Goal: Information Seeking & Learning: Learn about a topic

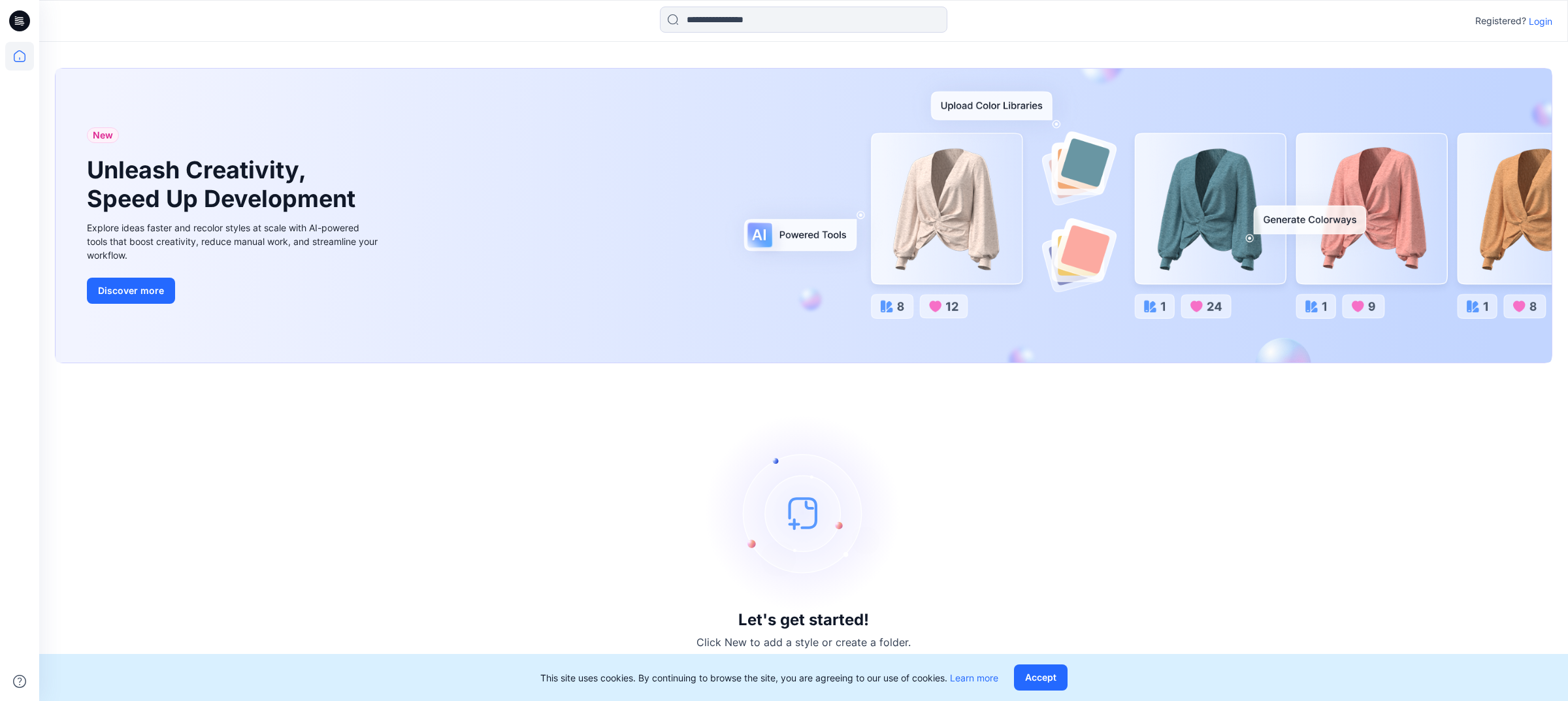
click at [1135, 14] on p "Login" at bounding box center [1540, 21] width 24 height 14
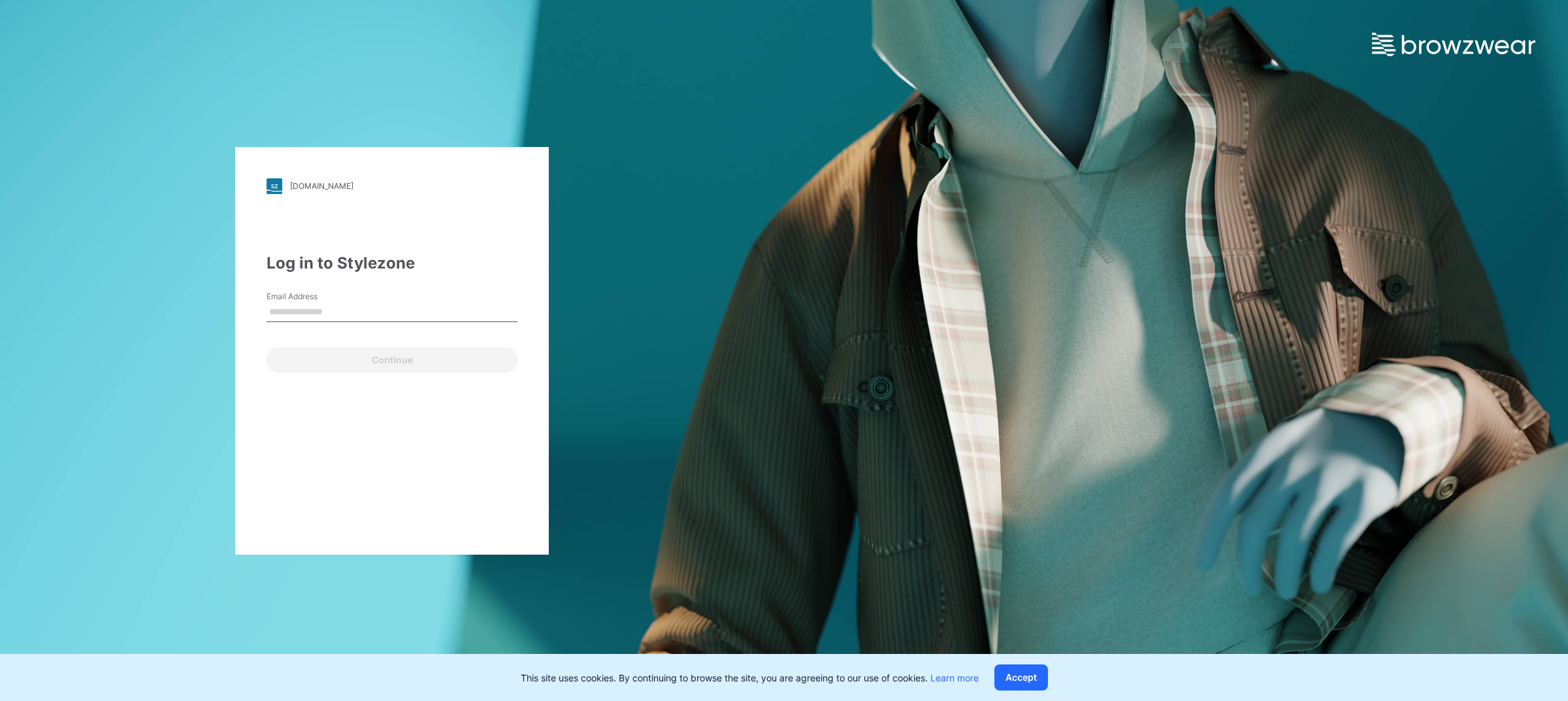
click at [360, 311] on input "Email Address" at bounding box center [392, 312] width 251 height 20
click at [296, 359] on div "Continue" at bounding box center [392, 357] width 251 height 31
click at [341, 311] on input "Email Address" at bounding box center [392, 312] width 251 height 20
type input "**********"
drag, startPoint x: 441, startPoint y: 455, endPoint x: 425, endPoint y: 410, distance: 47.8
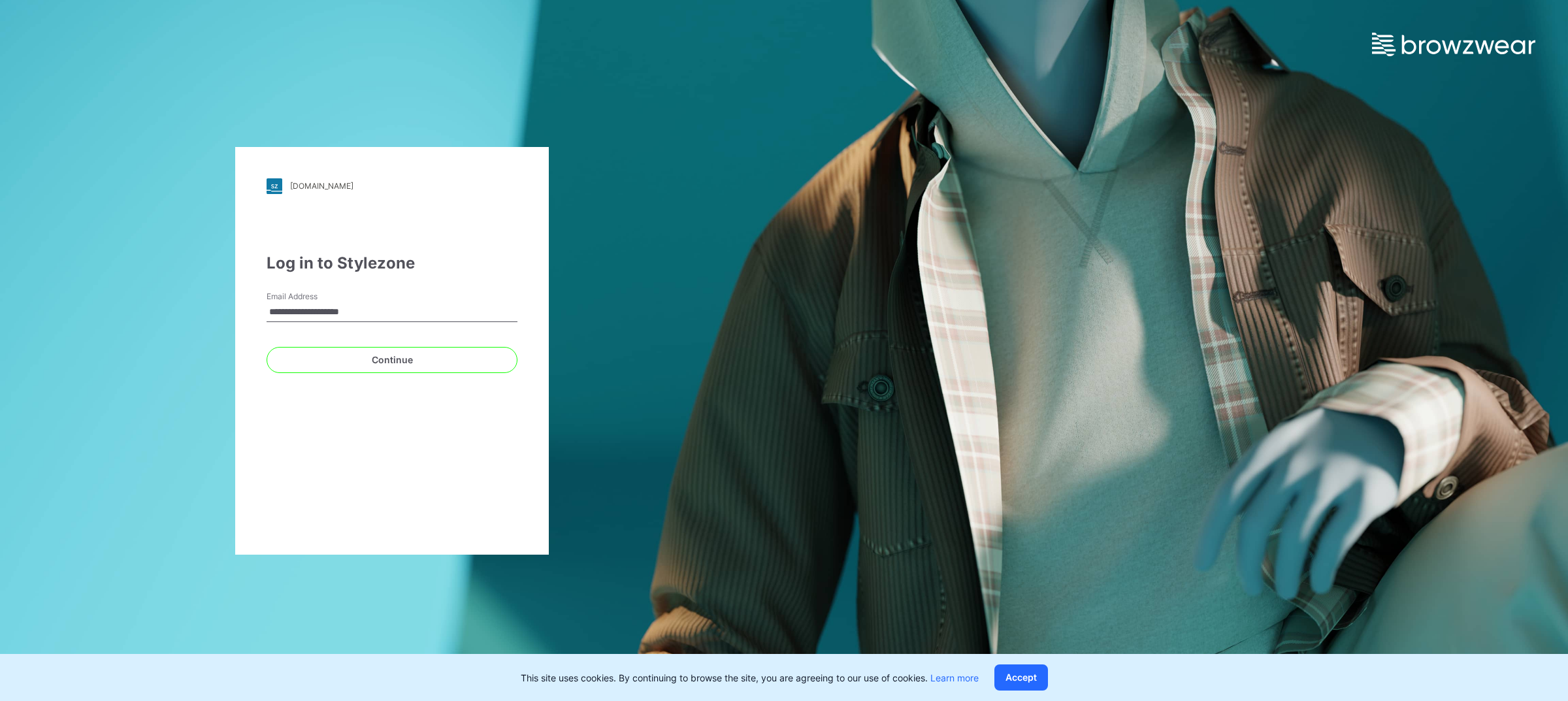
click at [438, 452] on div "**********" at bounding box center [392, 350] width 314 height 407
click at [410, 373] on div "**********" at bounding box center [392, 350] width 314 height 407
click at [412, 366] on button "Continue" at bounding box center [392, 360] width 251 height 26
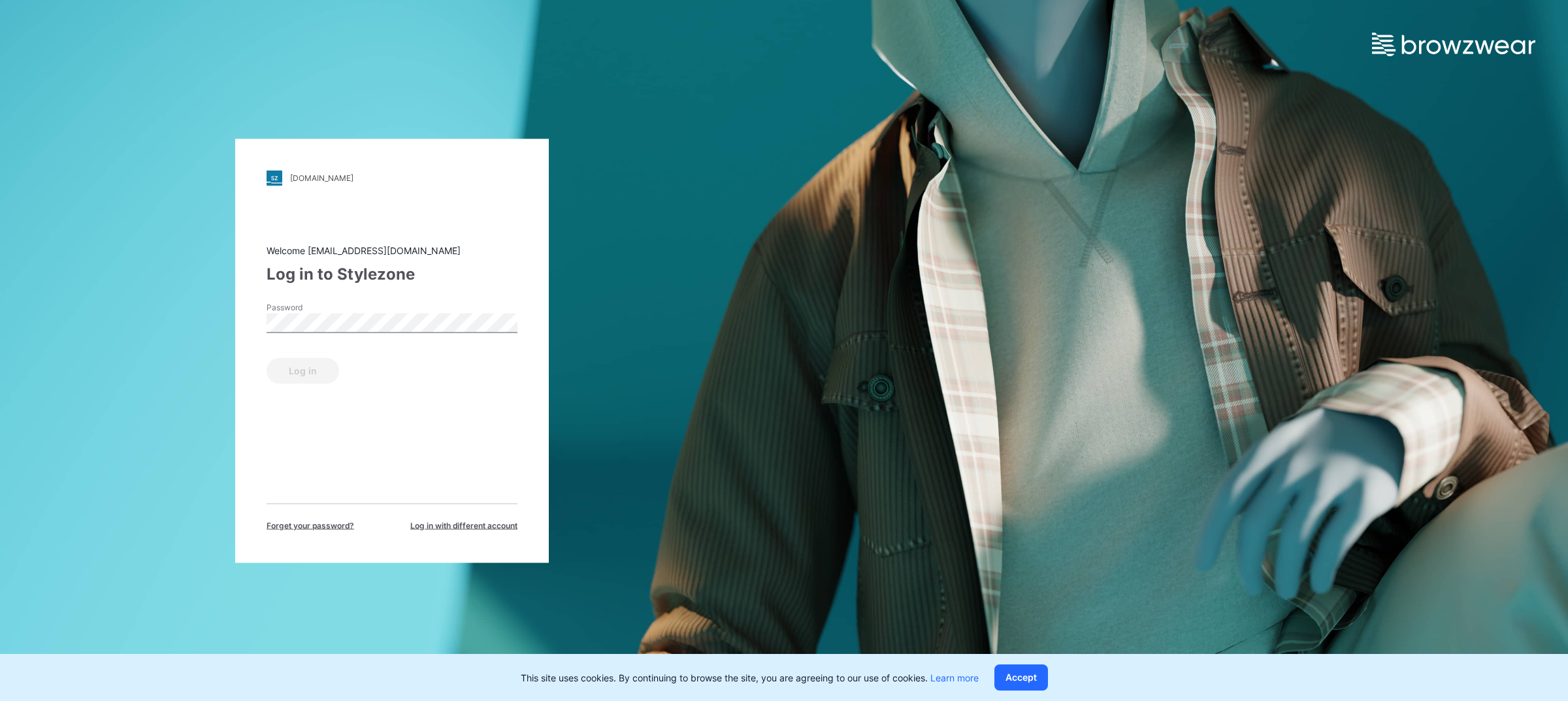
drag, startPoint x: 390, startPoint y: 296, endPoint x: 389, endPoint y: 311, distance: 15.0
click at [389, 298] on div "Welcome [EMAIL_ADDRESS][DOMAIN_NAME] Log in to Stylezone Password Log in Forget…" at bounding box center [392, 387] width 251 height 288
click at [435, 452] on div "Welcome [EMAIL_ADDRESS][DOMAIN_NAME] Log in to Stylezone Password Log in Forget…" at bounding box center [392, 387] width 251 height 288
click at [325, 386] on div "Welcome [EMAIL_ADDRESS][DOMAIN_NAME] Log in to Stylezone Password Log in Forget…" at bounding box center [392, 387] width 251 height 288
click at [324, 379] on button "Log in" at bounding box center [303, 370] width 73 height 26
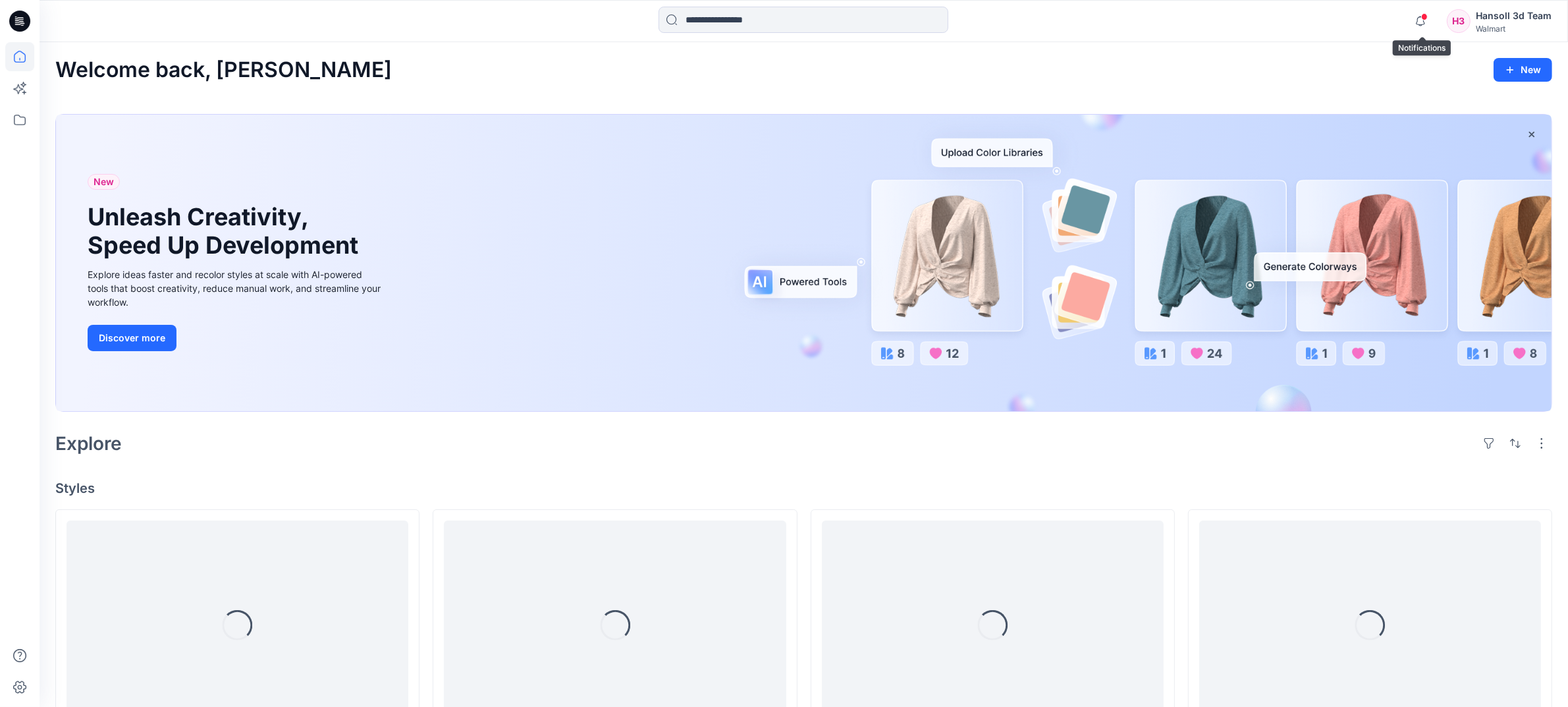
click at [1143, 13] on span at bounding box center [1424, 17] width 6 height 7
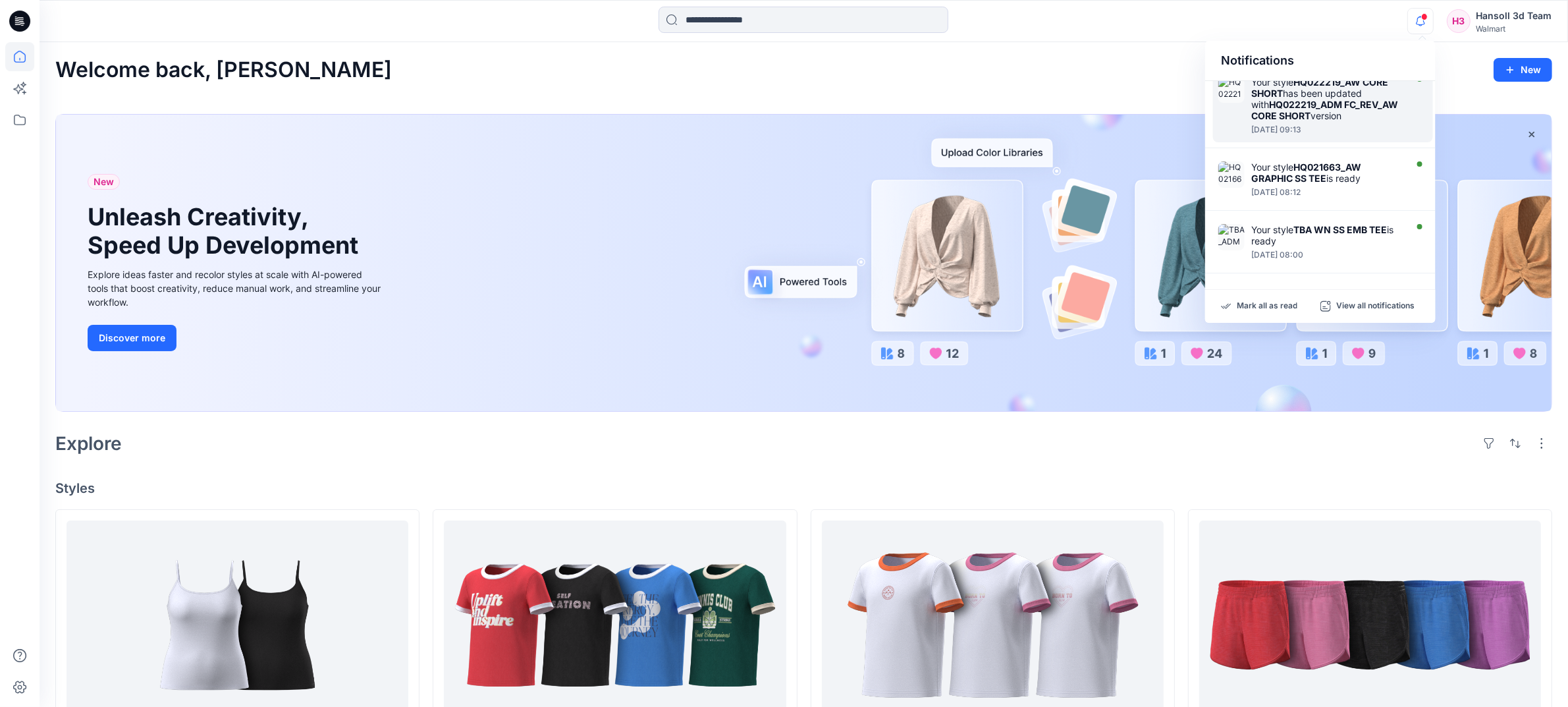
scroll to position [654, 0]
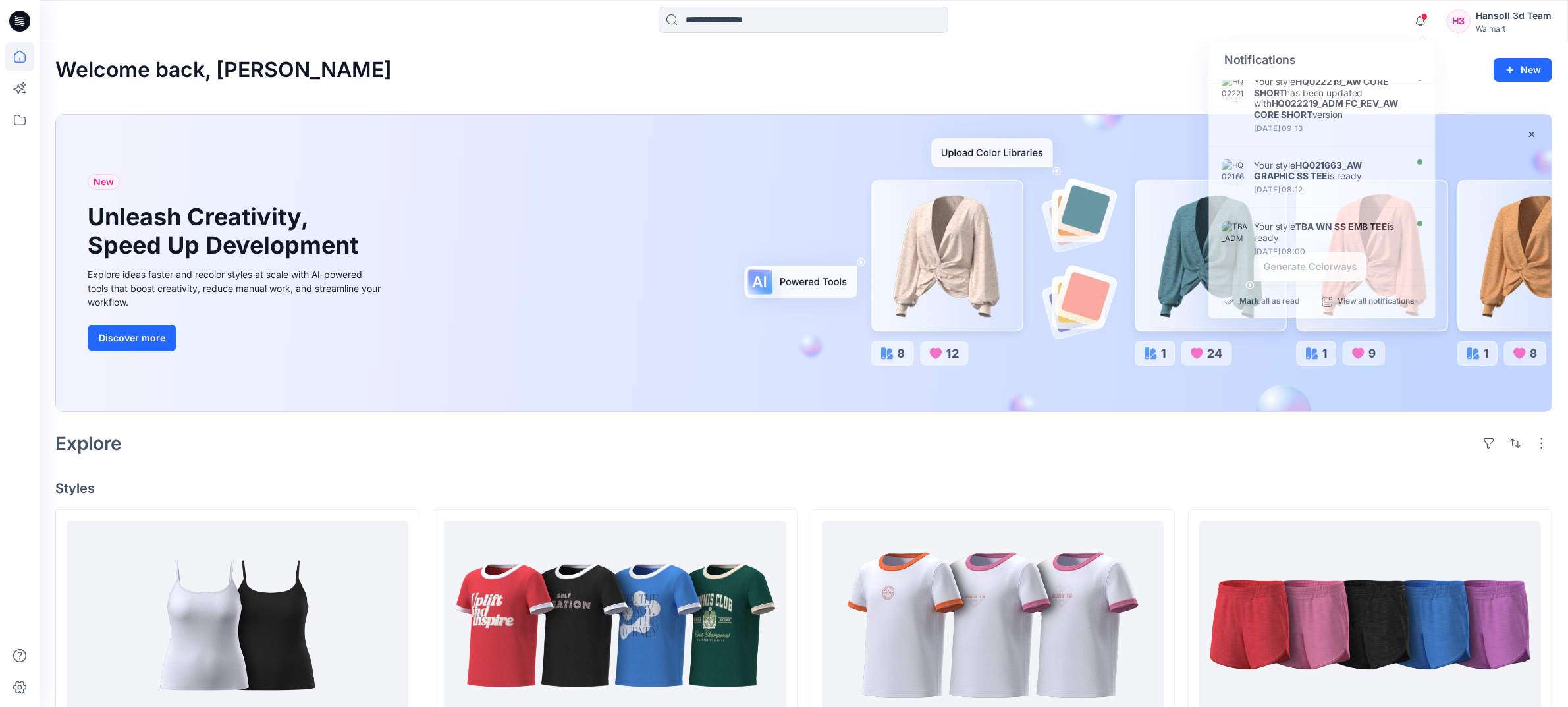
click at [1071, 34] on div at bounding box center [803, 21] width 764 height 29
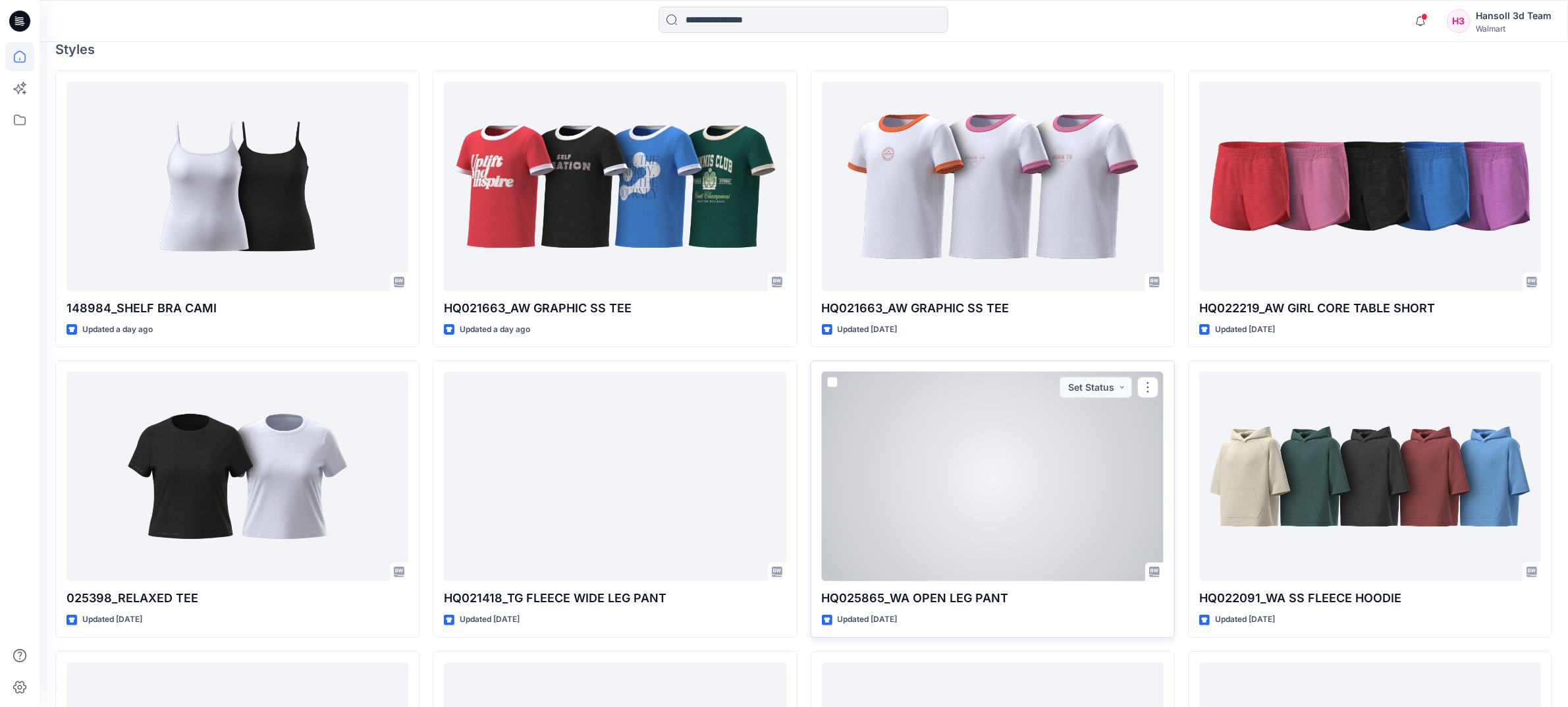
scroll to position [723, 0]
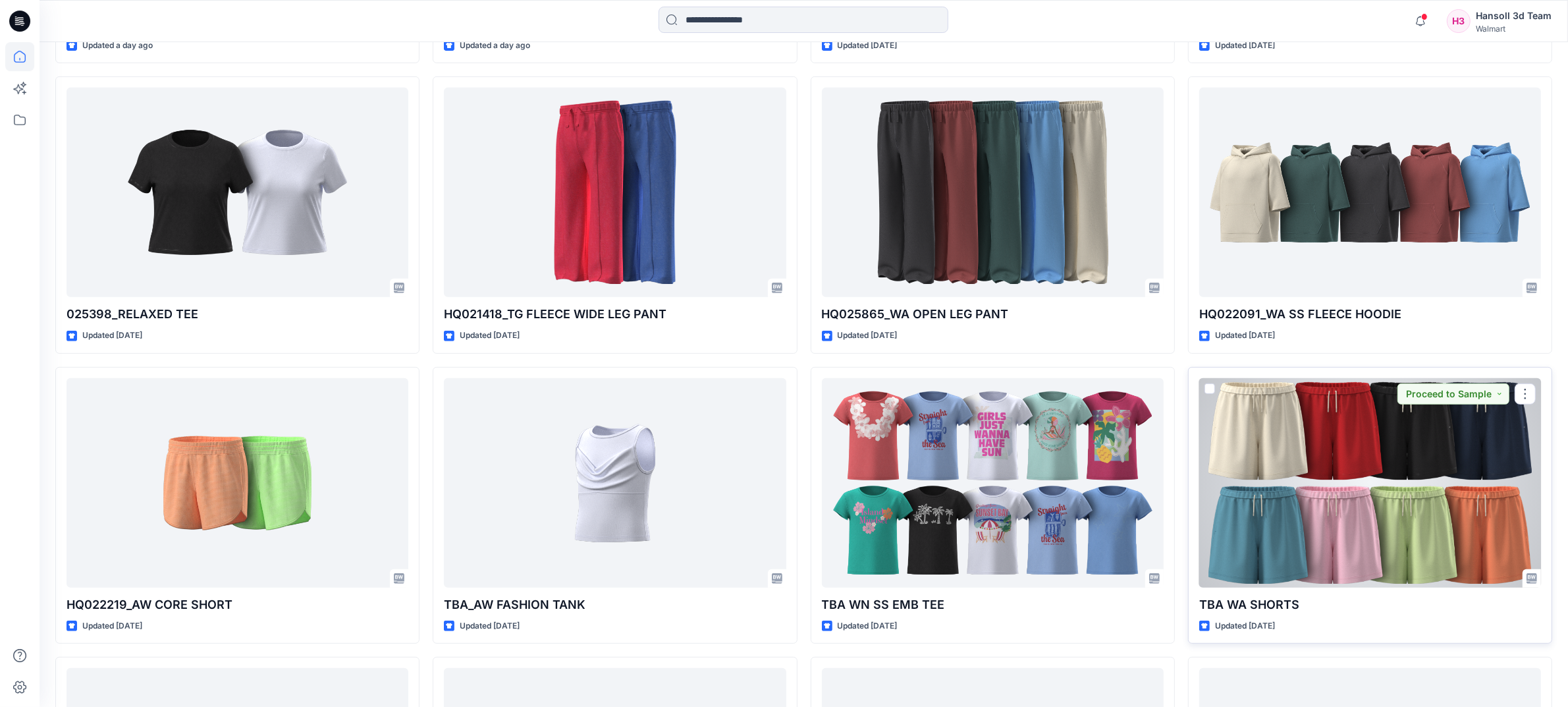
click at [1143, 522] on div at bounding box center [1370, 483] width 342 height 210
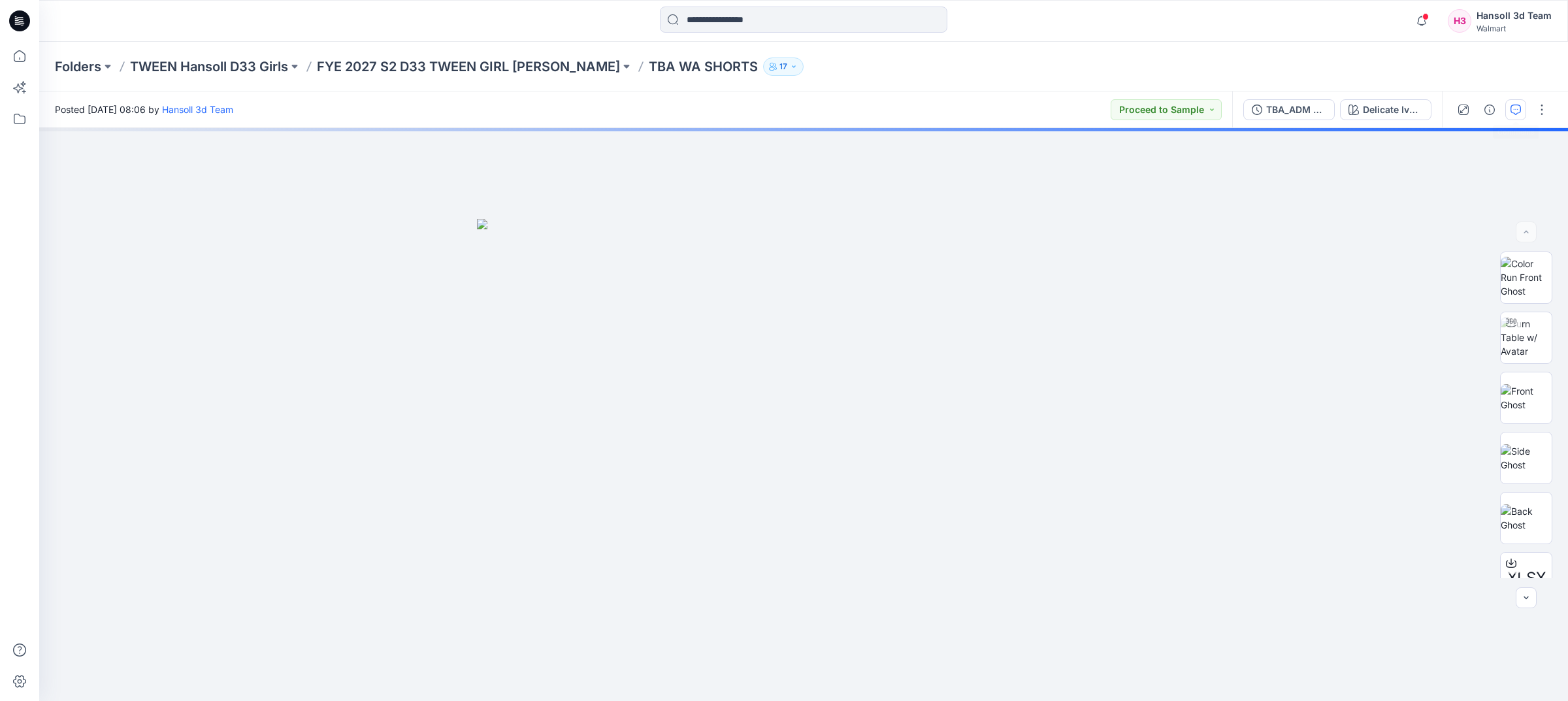
click at [1135, 113] on button "button" at bounding box center [1515, 109] width 21 height 21
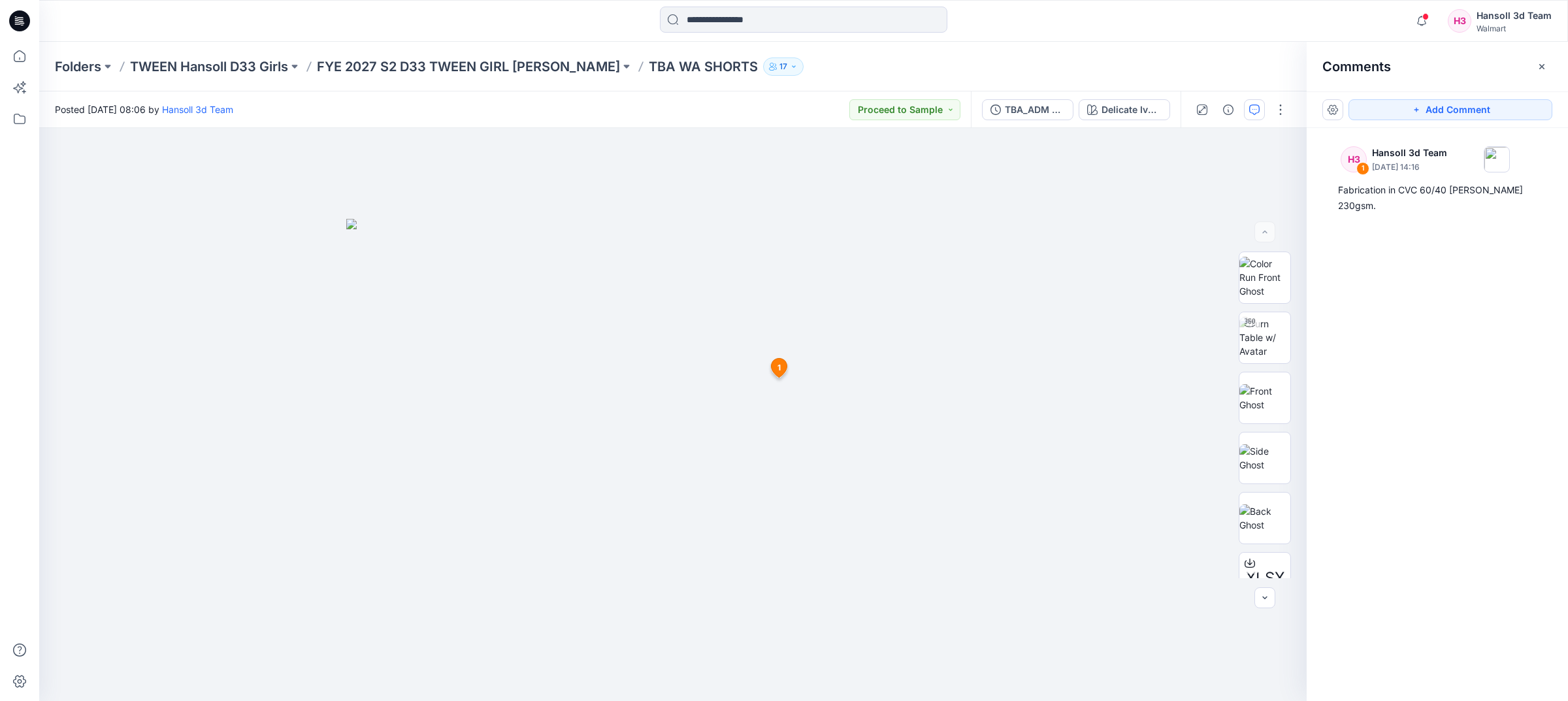
click at [1036, 37] on div "Notifications Your style 148984_SHELF BRA CAMI has been updated with HQ019968_S…" at bounding box center [803, 21] width 1529 height 42
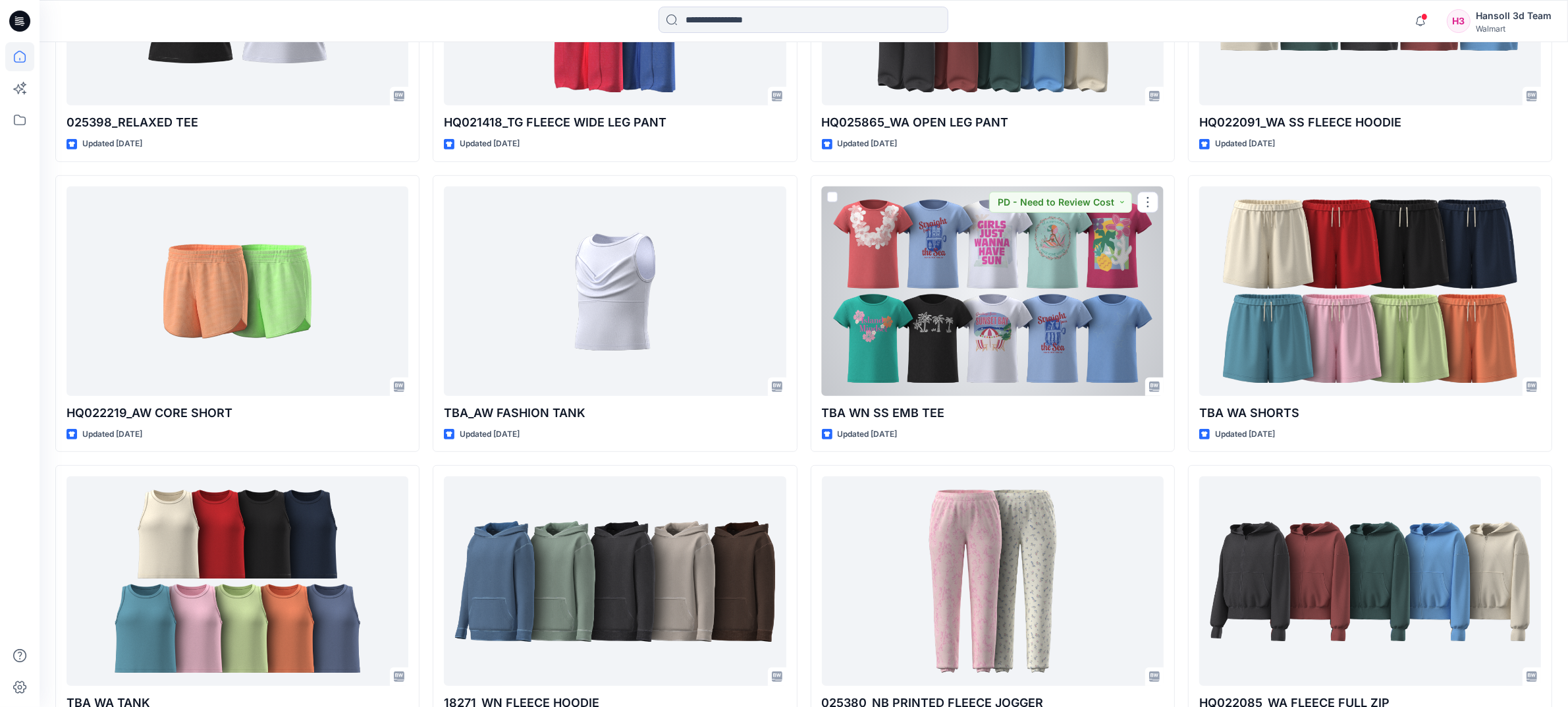
scroll to position [1135, 0]
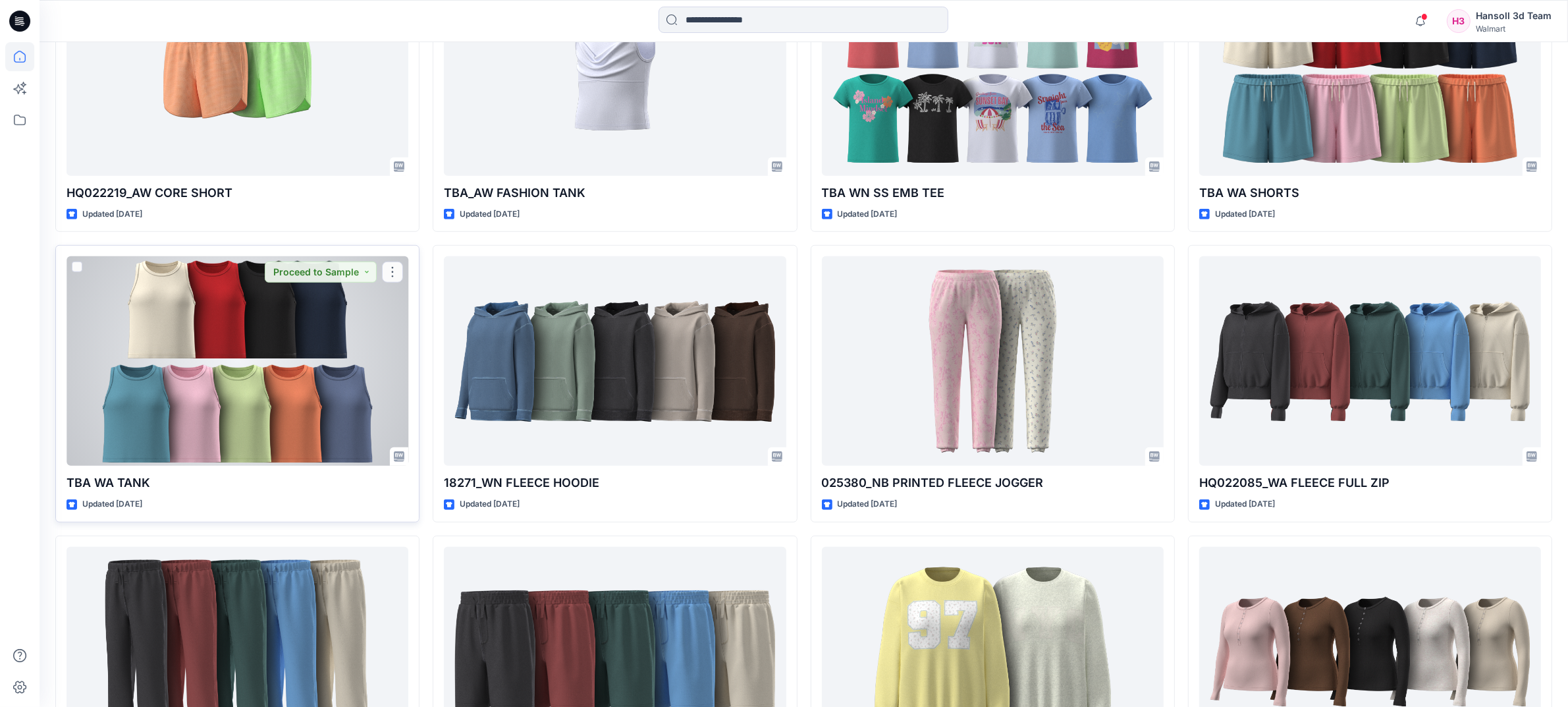
click at [233, 397] on div at bounding box center [238, 361] width 342 height 210
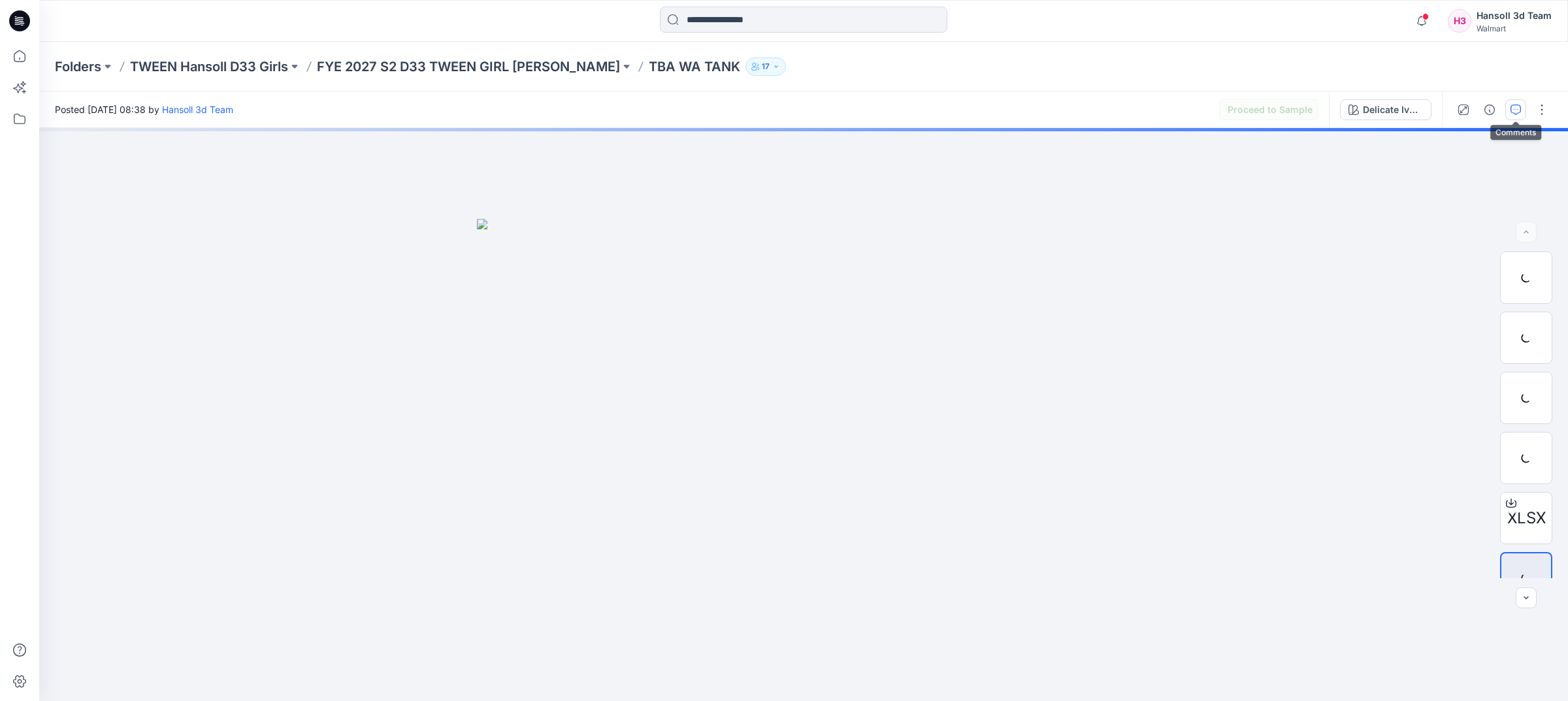
click at [1135, 109] on icon "button" at bounding box center [1516, 110] width 11 height 11
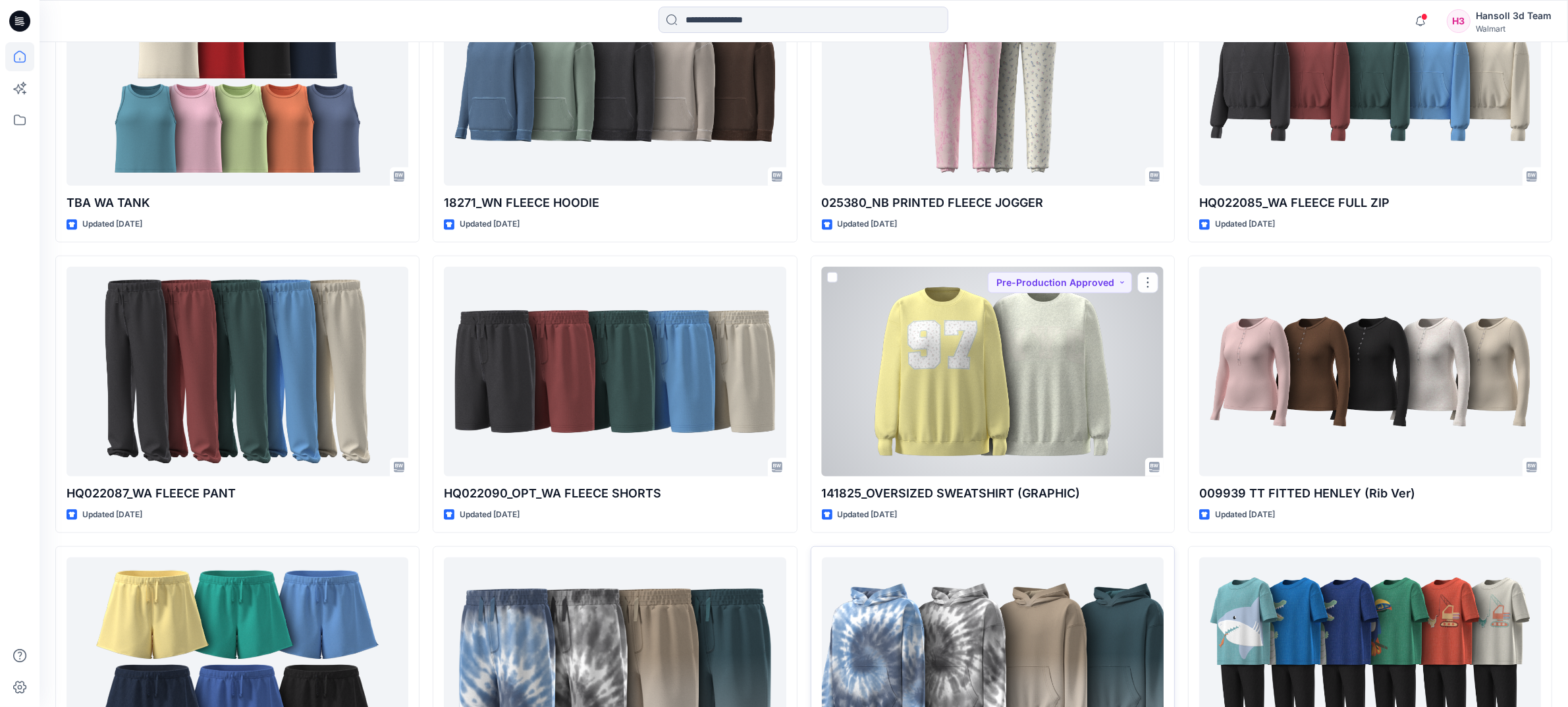
scroll to position [1594, 0]
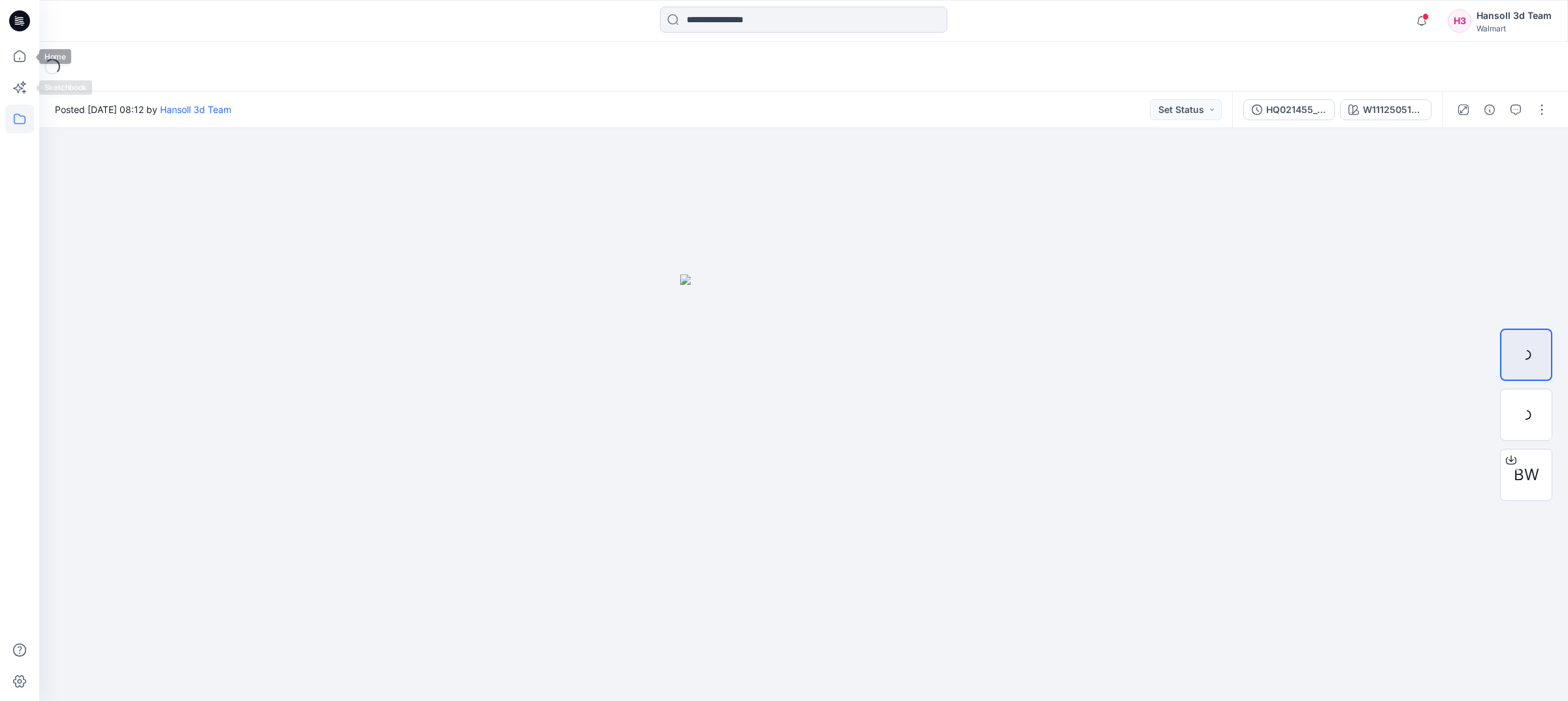
click at [20, 112] on icon at bounding box center [19, 119] width 29 height 28
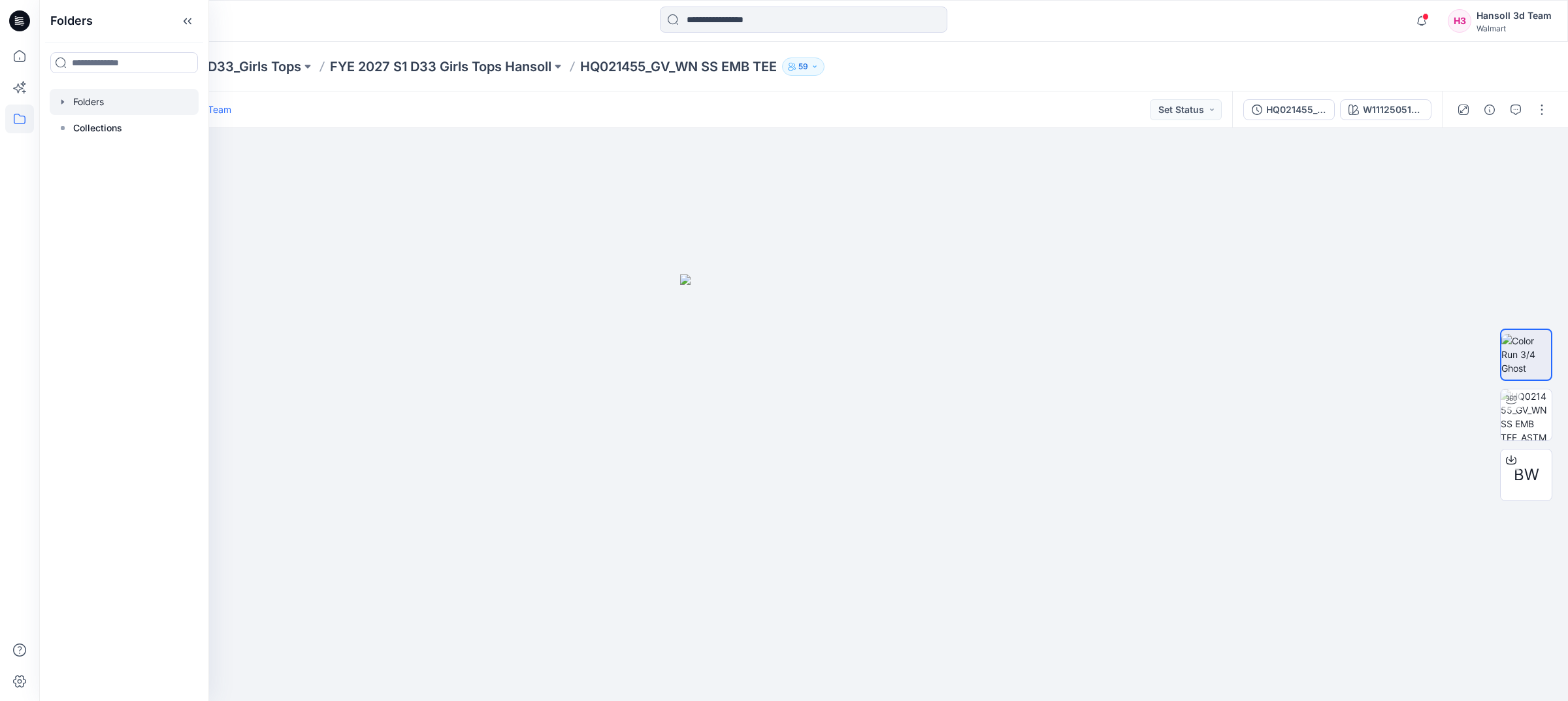
click at [106, 103] on div at bounding box center [124, 102] width 149 height 26
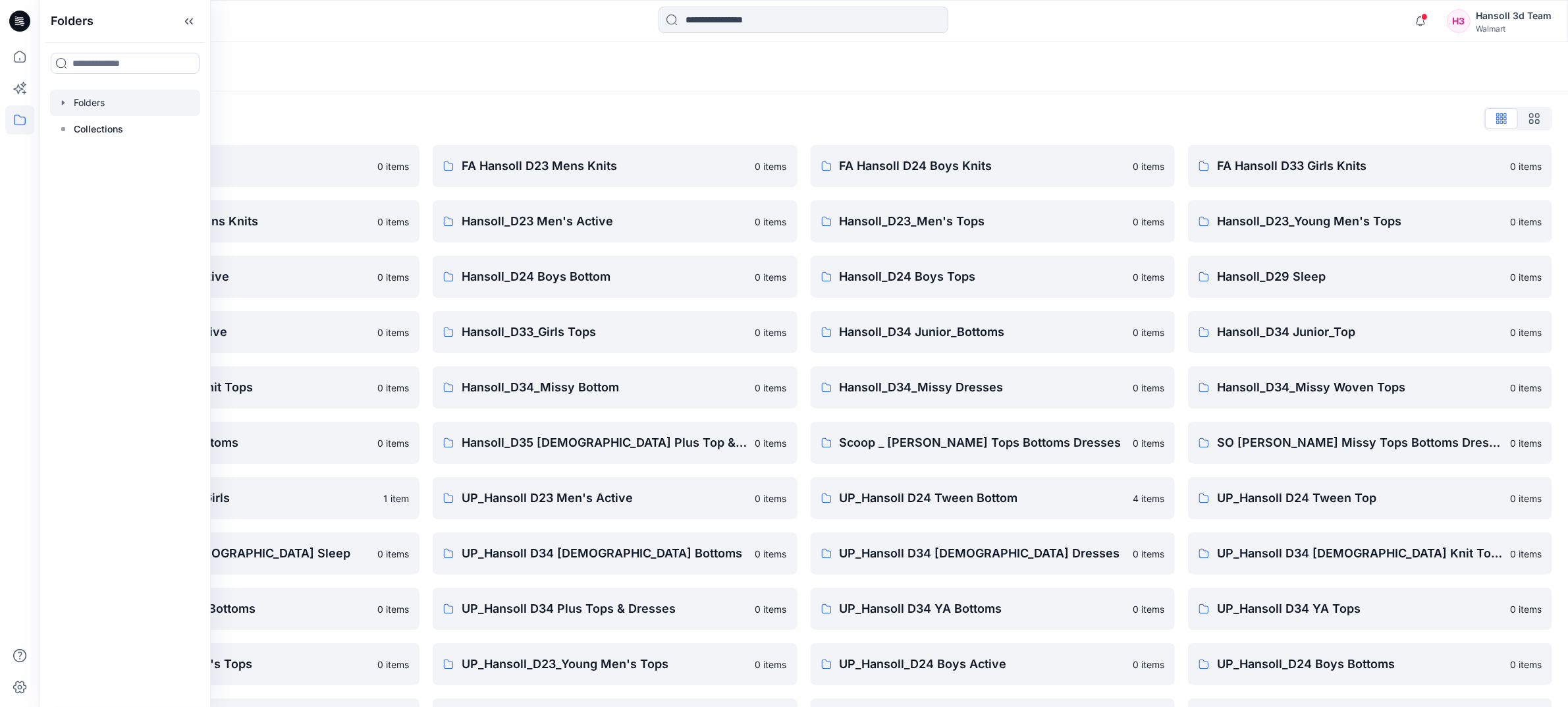
click at [830, 41] on div "Notifications Your style 148984_SHELF BRA CAMI has been updated with HQ019968_S…" at bounding box center [804, 21] width 1528 height 42
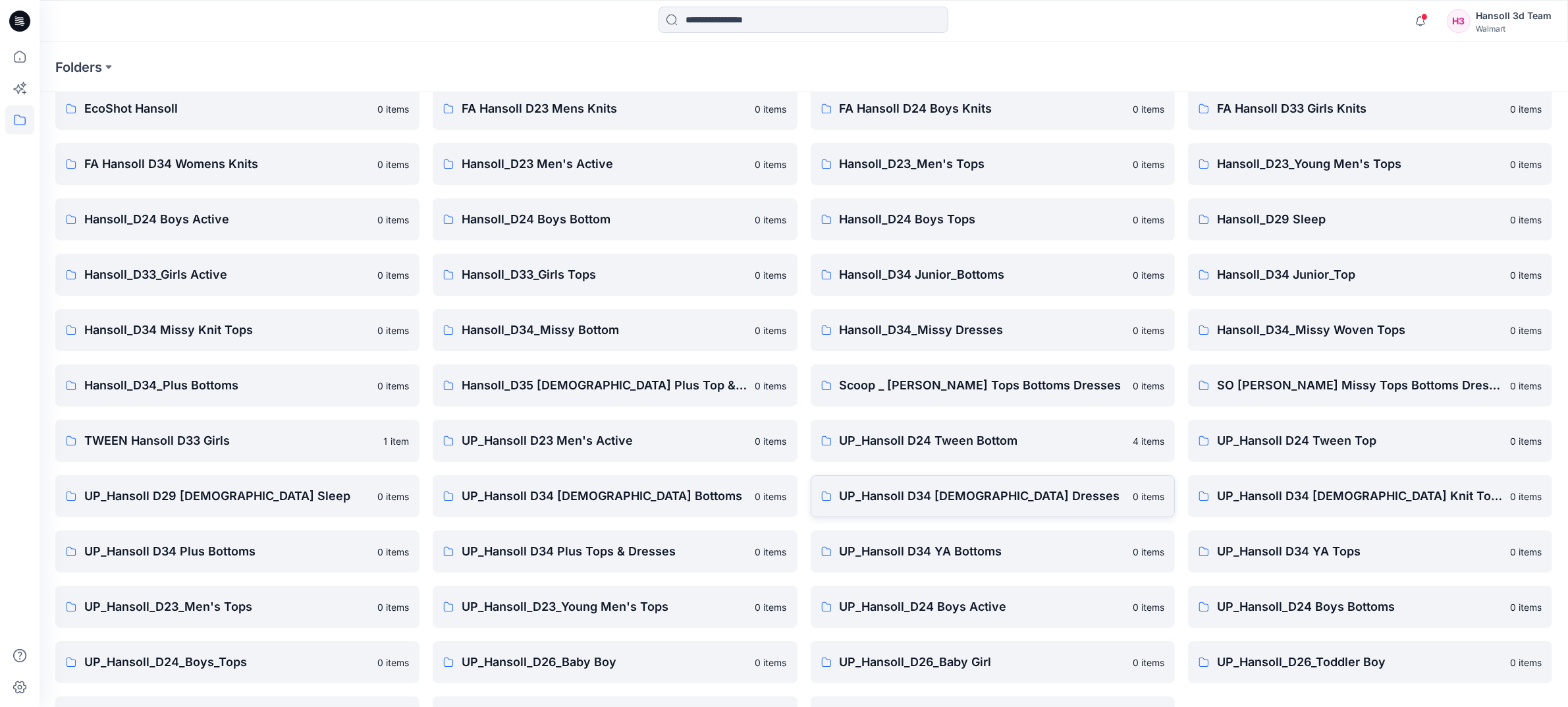
scroll to position [103, 0]
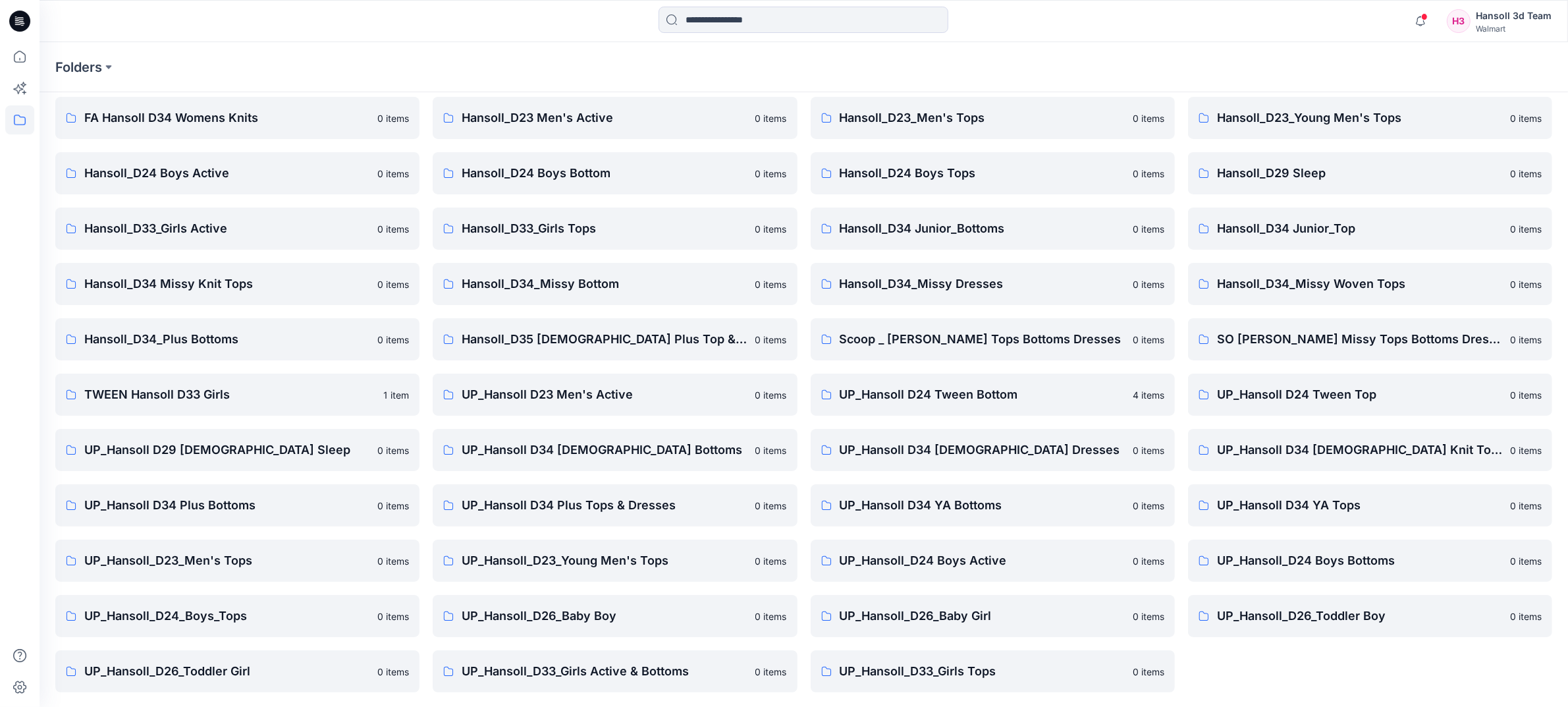
click at [1143, 593] on div "FA Hansoll D33 Girls Knits 0 items Hansoll_D23_Young Men's Tops 0 items Hansoll…" at bounding box center [1370, 367] width 364 height 651
click at [1042, 593] on p "UP_Hansoll_D33_Girls Tops" at bounding box center [982, 671] width 285 height 19
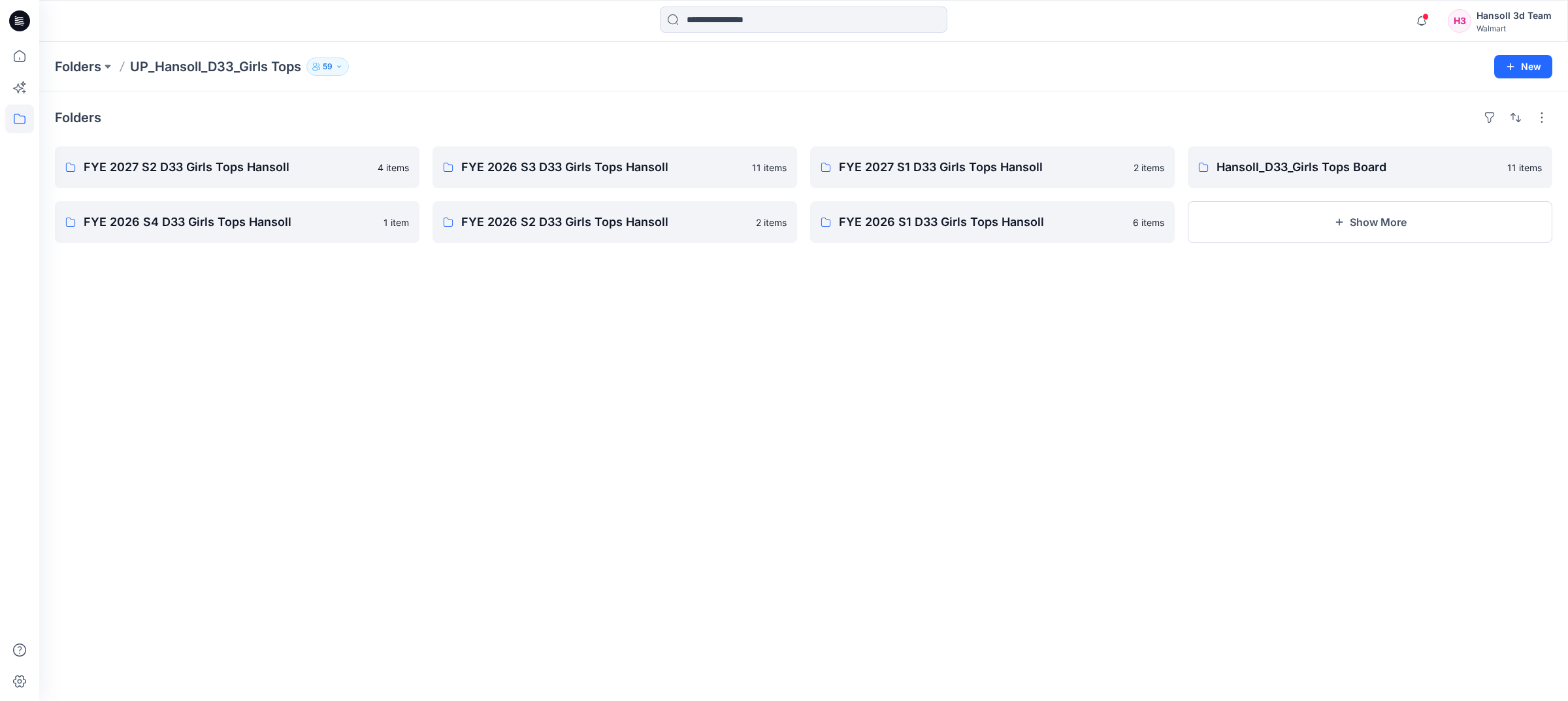
drag, startPoint x: 892, startPoint y: 484, endPoint x: 687, endPoint y: 249, distance: 311.8
click at [892, 483] on div "Folders FYE 2027 S2 D33 Girls Tops Hansoll 4 items FYE 2026 S4 D33 Girls Tops H…" at bounding box center [803, 395] width 1529 height 609
click at [271, 185] on link "FYE 2027 S2 D33 Girls Tops Hansoll" at bounding box center [237, 167] width 365 height 42
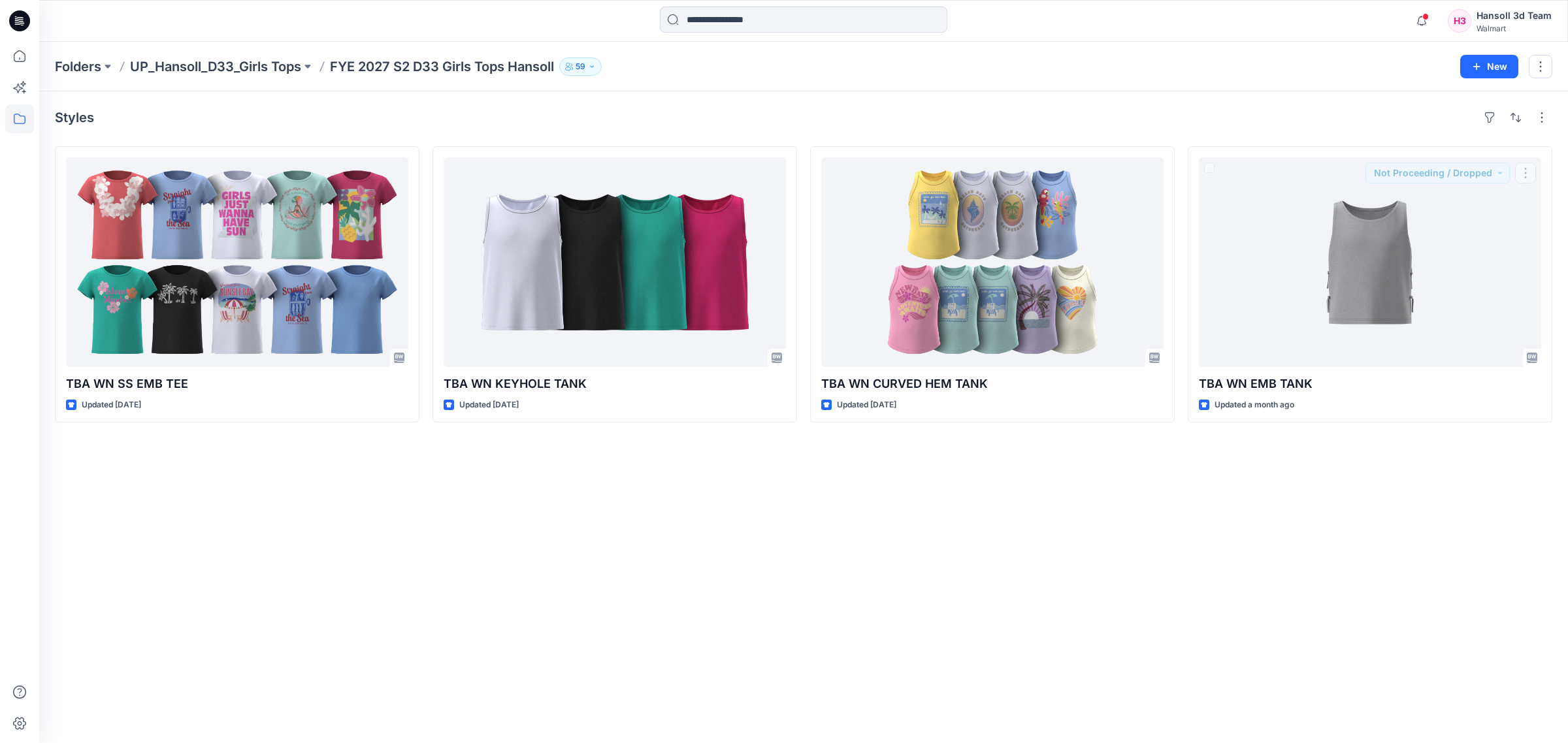
click at [1102, 588] on div "Styles TBA WN SS EMB TEE Updated [DATE] TBA WN KEYHOLE TANK Updated [DATE] TBA …" at bounding box center [803, 417] width 1529 height 652
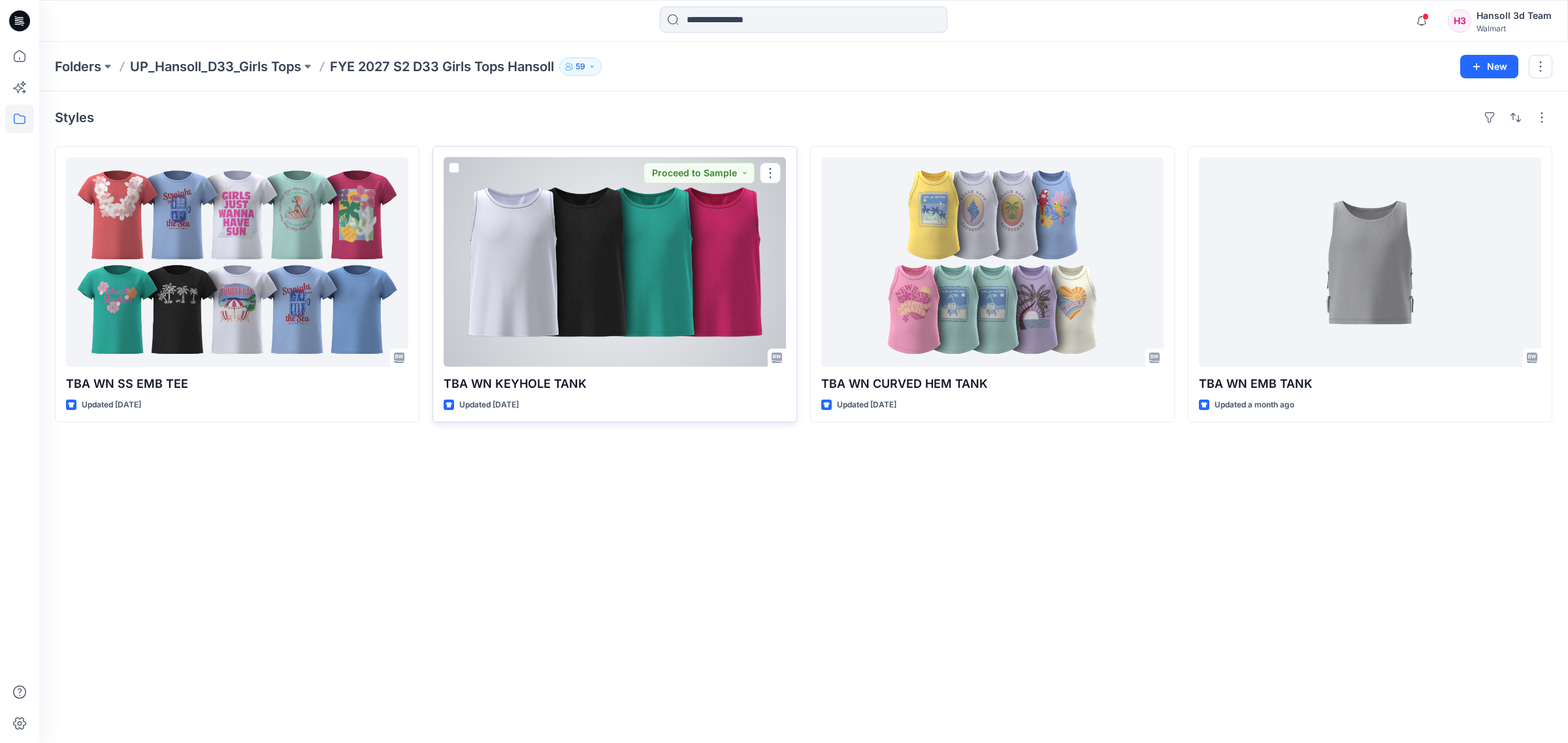
click at [603, 315] on div at bounding box center [615, 262] width 342 height 209
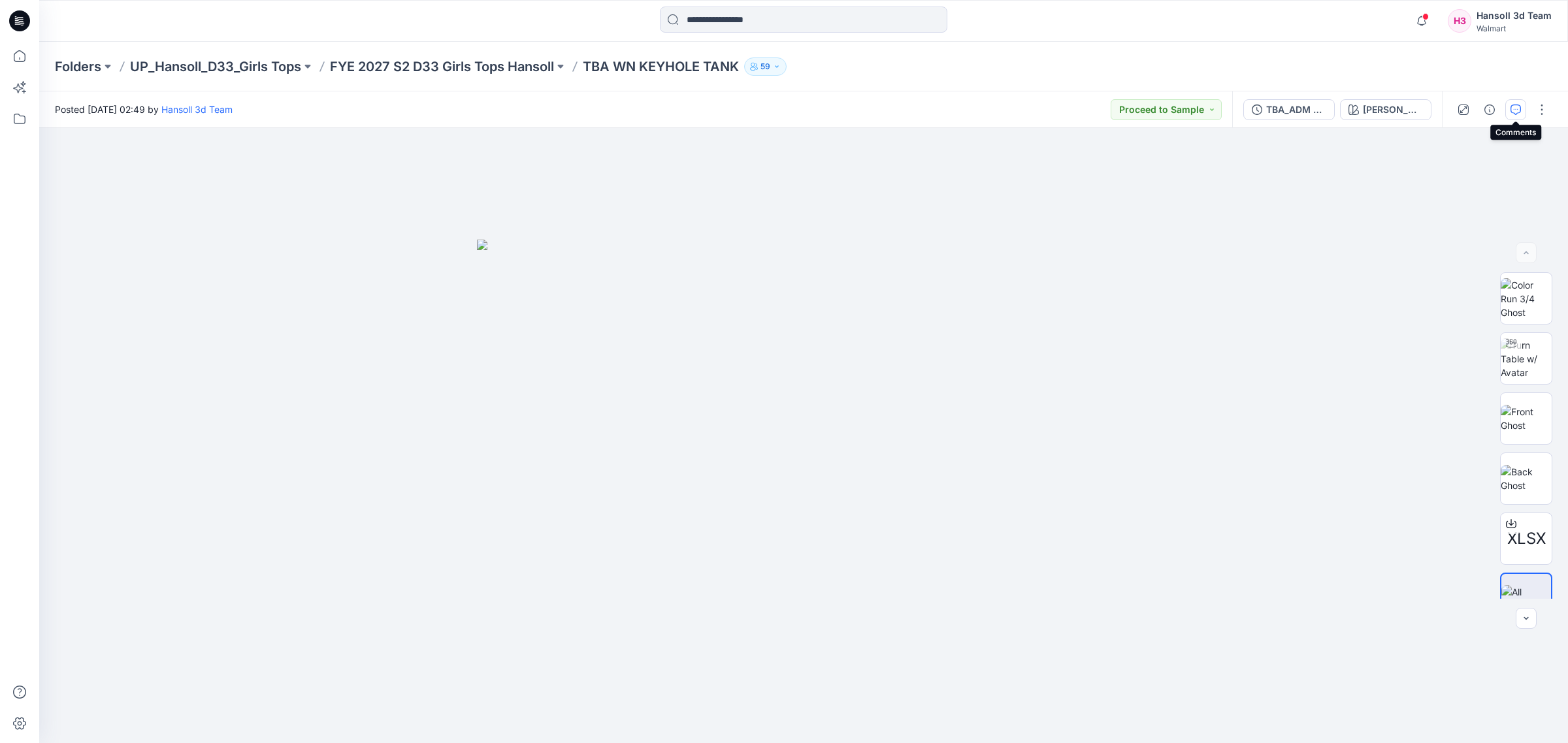
click at [1135, 118] on button "button" at bounding box center [1515, 109] width 21 height 21
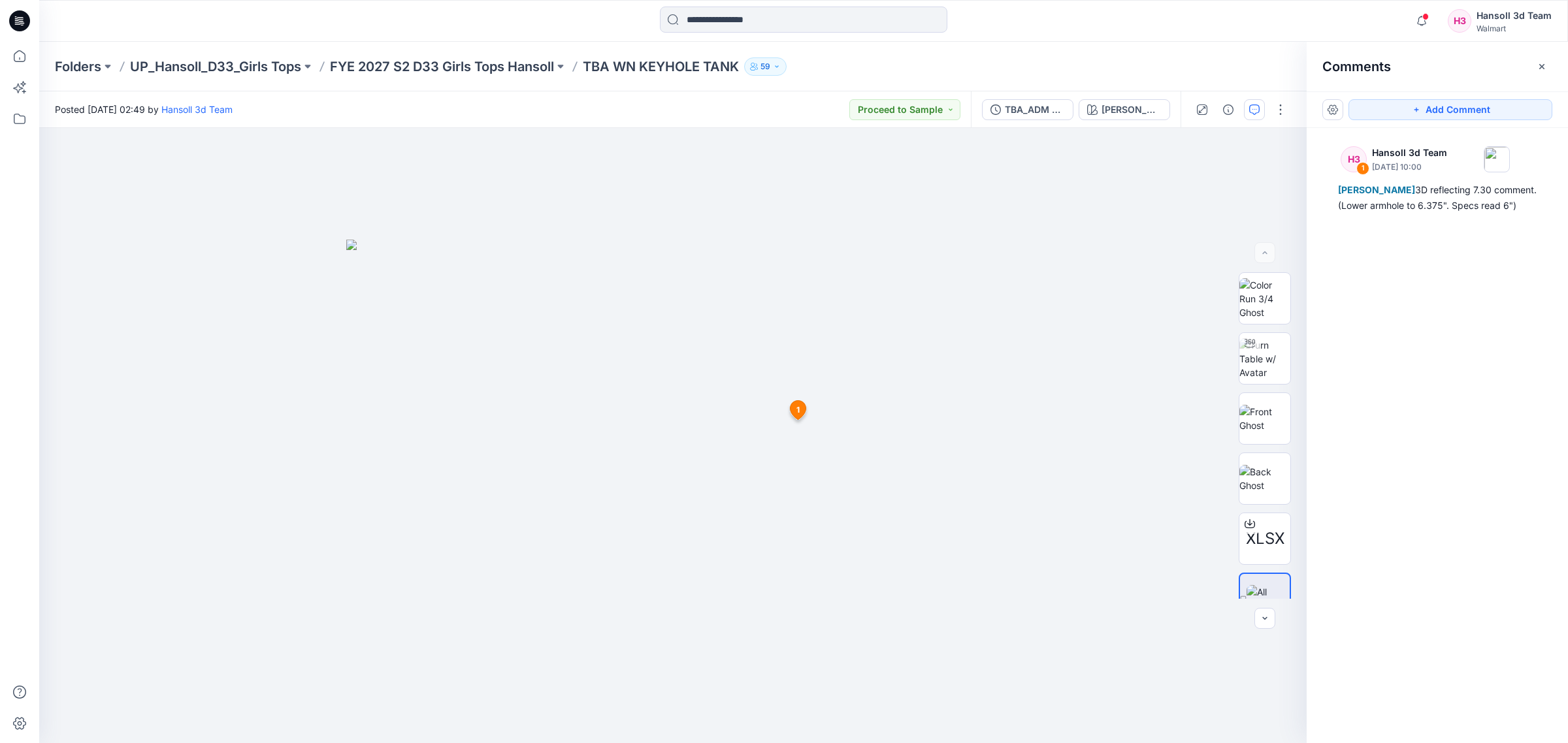
click at [1135, 466] on div "H3 1 Hansoll 3d Team [DATE] 10:00 [PERSON_NAME] 3D reflecting 7.30 comment. (Lo…" at bounding box center [1438, 412] width 262 height 567
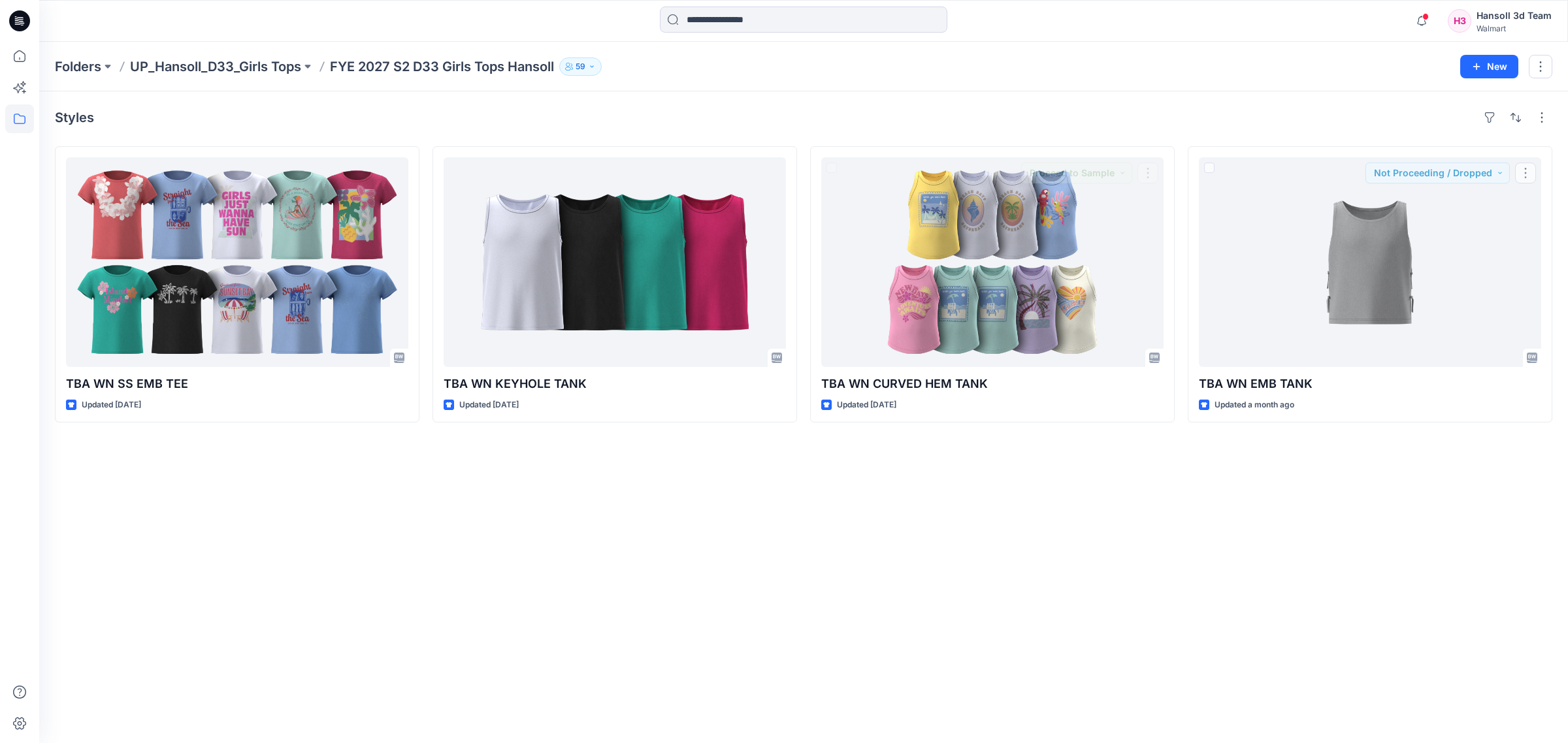
click at [1135, 494] on div "Styles TBA WN SS EMB TEE Updated [DATE] TBA WN KEYHOLE TANK Updated [DATE] TBA …" at bounding box center [803, 417] width 1529 height 652
click at [1135, 505] on div "Styles TBA WN SS EMB TEE Updated [DATE] TBA WN KEYHOLE TANK Updated [DATE] TBA …" at bounding box center [803, 417] width 1529 height 652
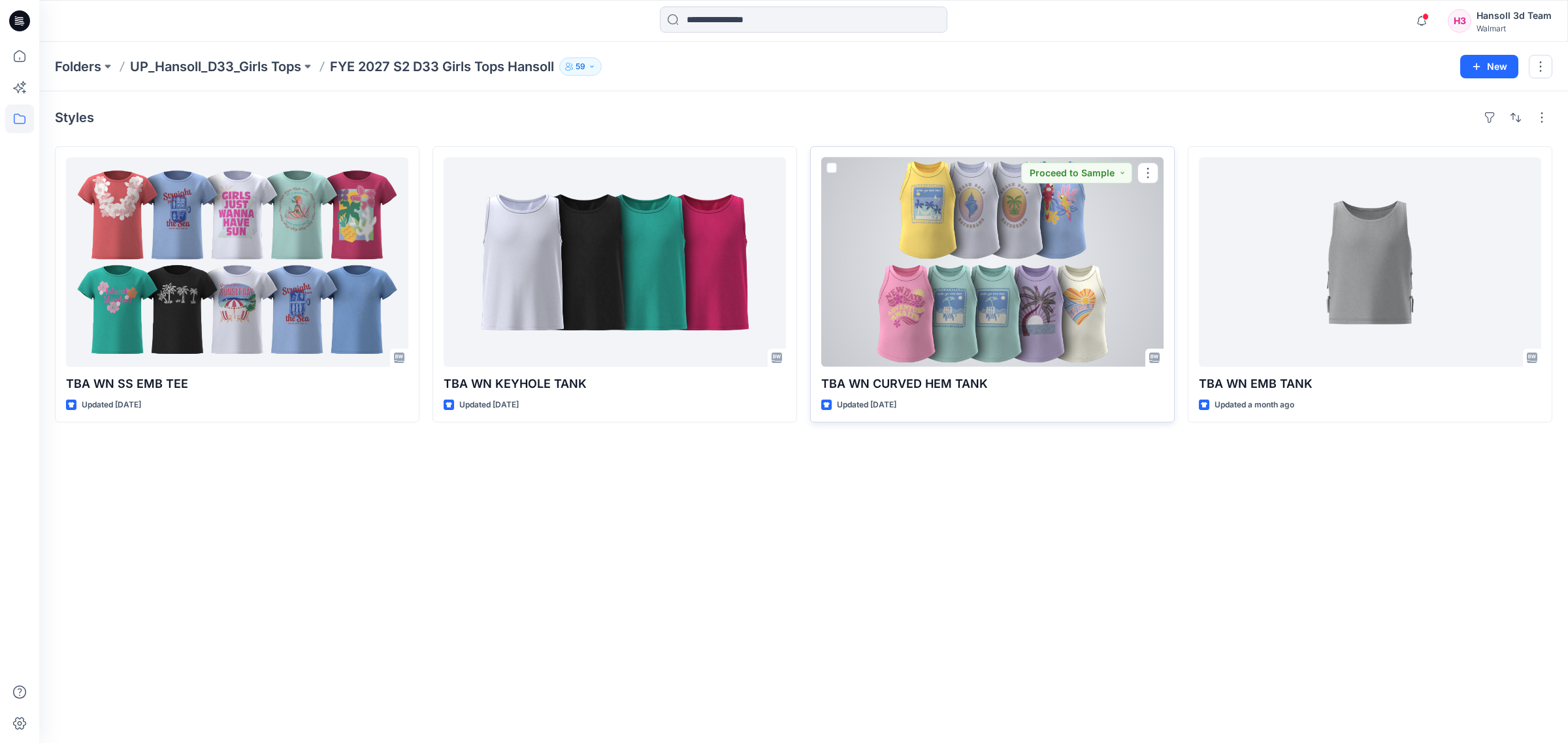
click at [1078, 308] on div at bounding box center [992, 262] width 342 height 209
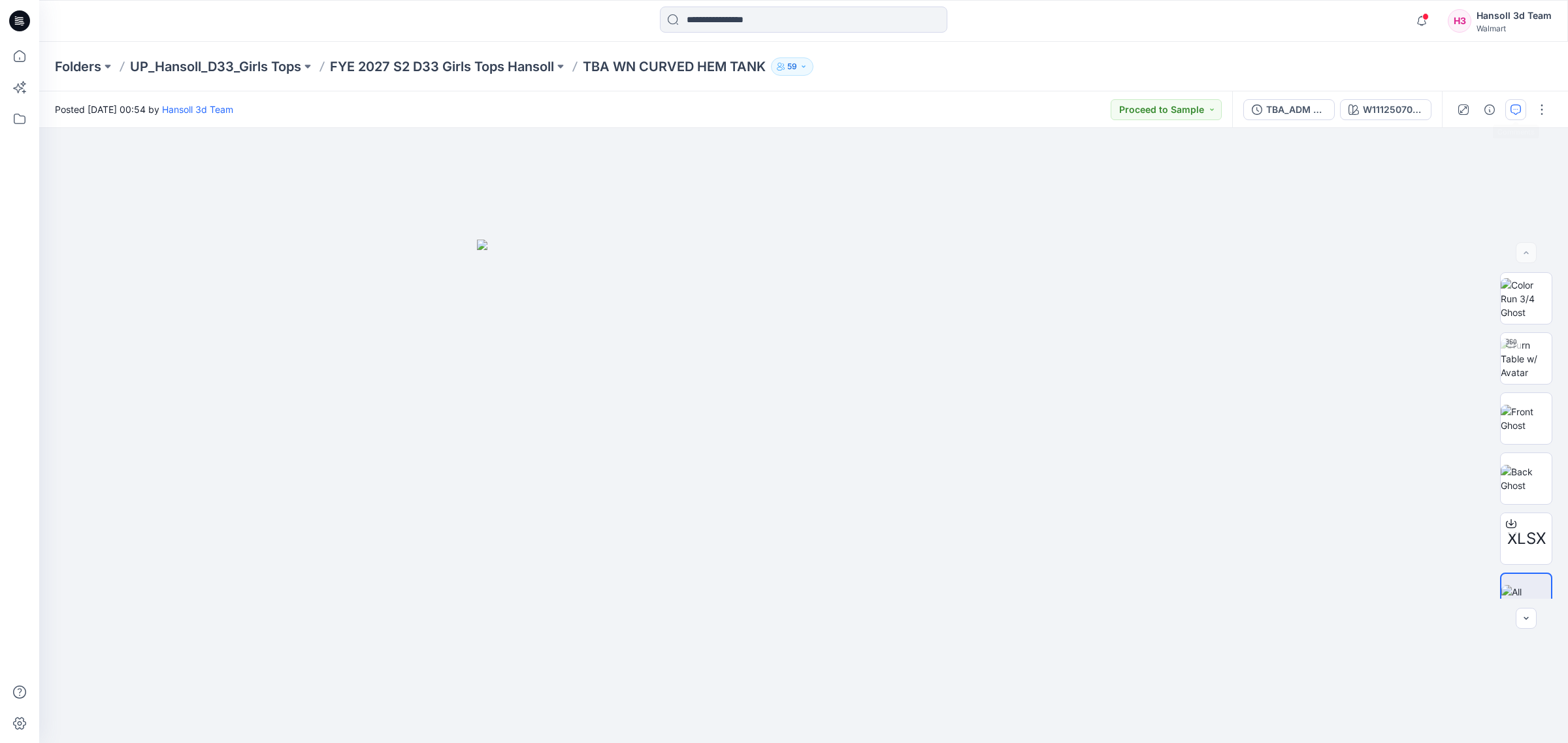
click at [1135, 111] on button "button" at bounding box center [1515, 109] width 21 height 21
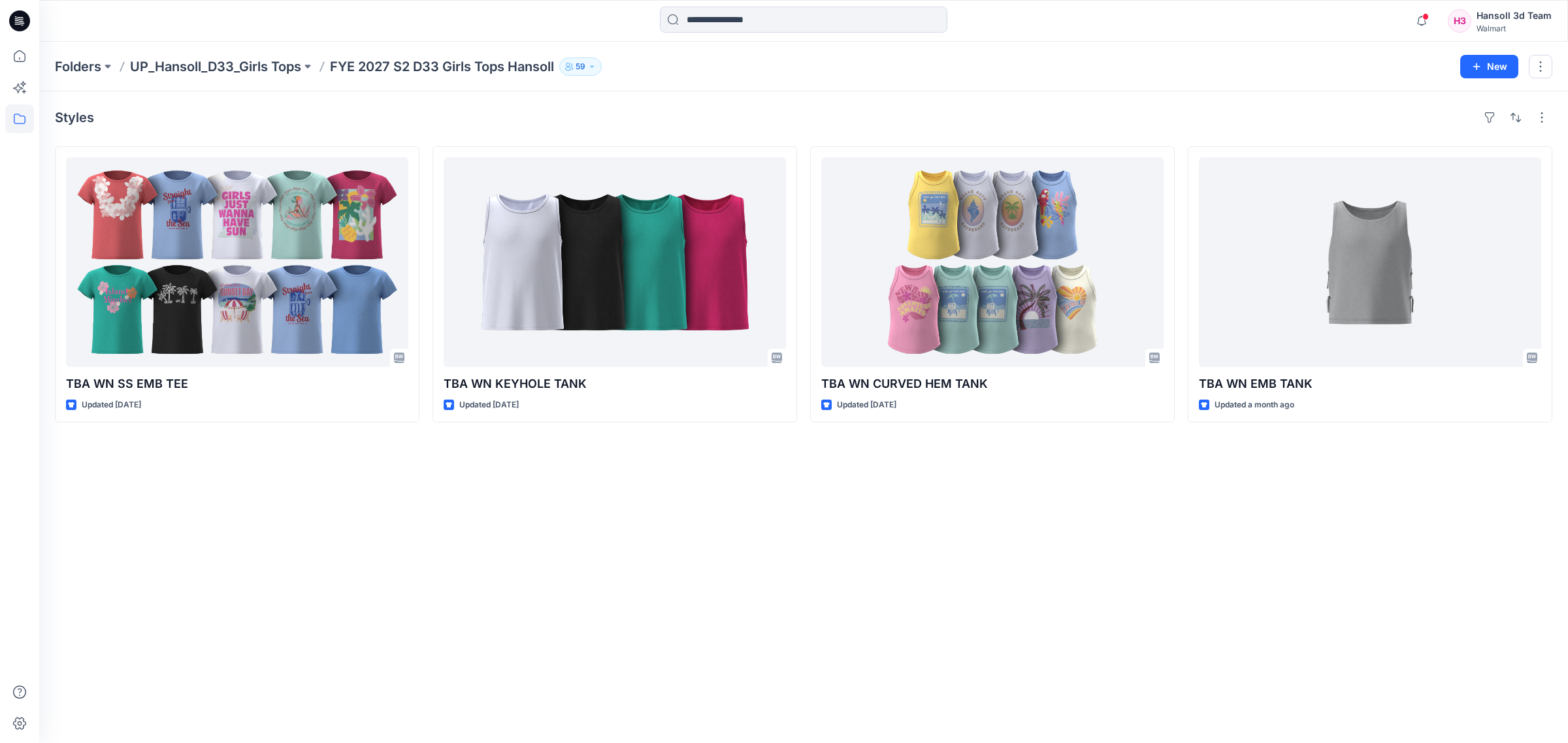
click at [695, 588] on div "Styles TBA WN SS EMB TEE Updated [DATE] TBA WN KEYHOLE TANK Updated [DATE] TBA …" at bounding box center [803, 417] width 1529 height 652
click at [690, 588] on div "Styles TBA WN SS EMB TEE Updated [DATE] TBA WN KEYHOLE TANK Updated [DATE] TBA …" at bounding box center [803, 417] width 1529 height 652
click at [664, 588] on div "Styles TBA WN SS EMB TEE Updated [DATE] TBA WN KEYHOLE TANK Updated [DATE] TBA …" at bounding box center [803, 417] width 1529 height 652
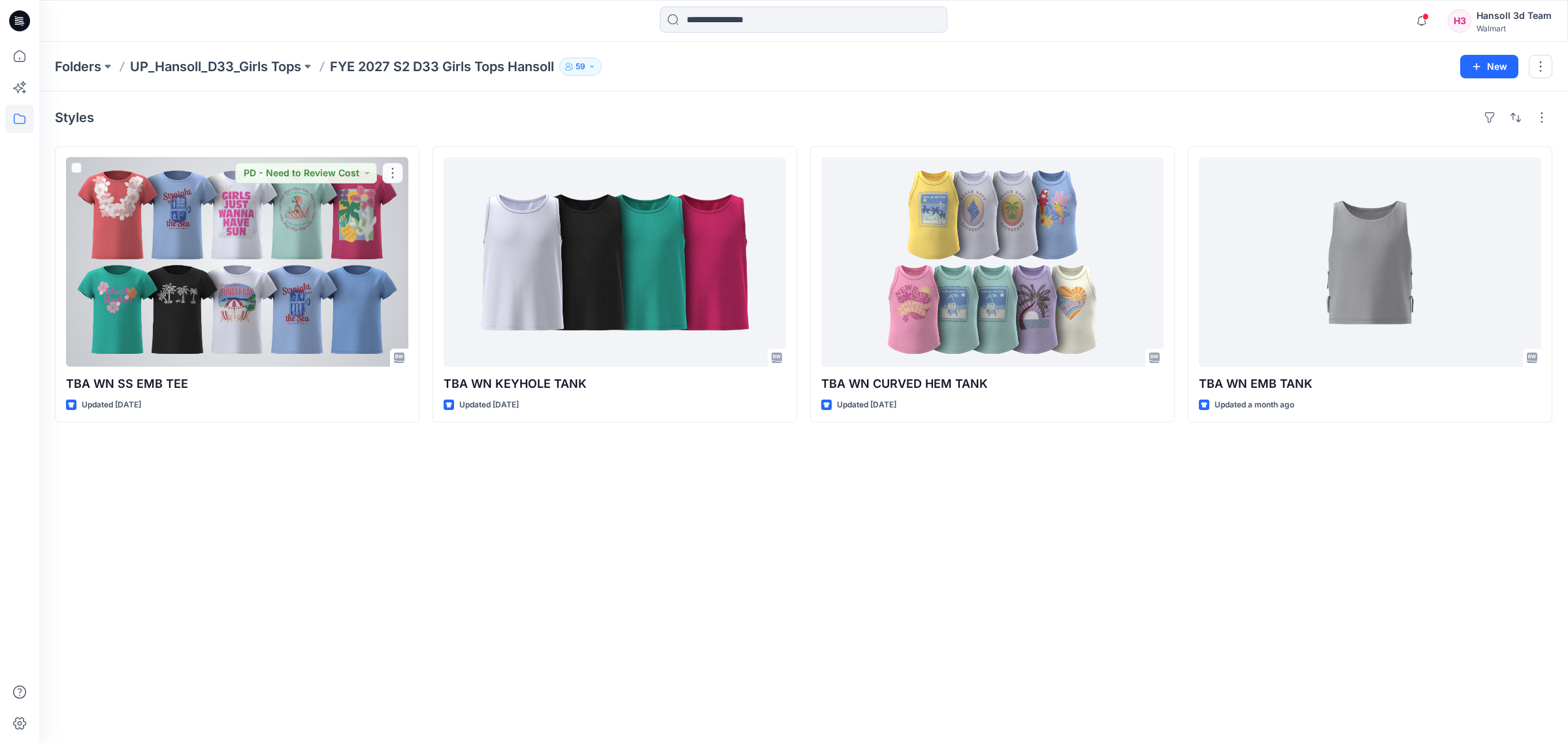
click at [268, 307] on div at bounding box center [237, 262] width 342 height 209
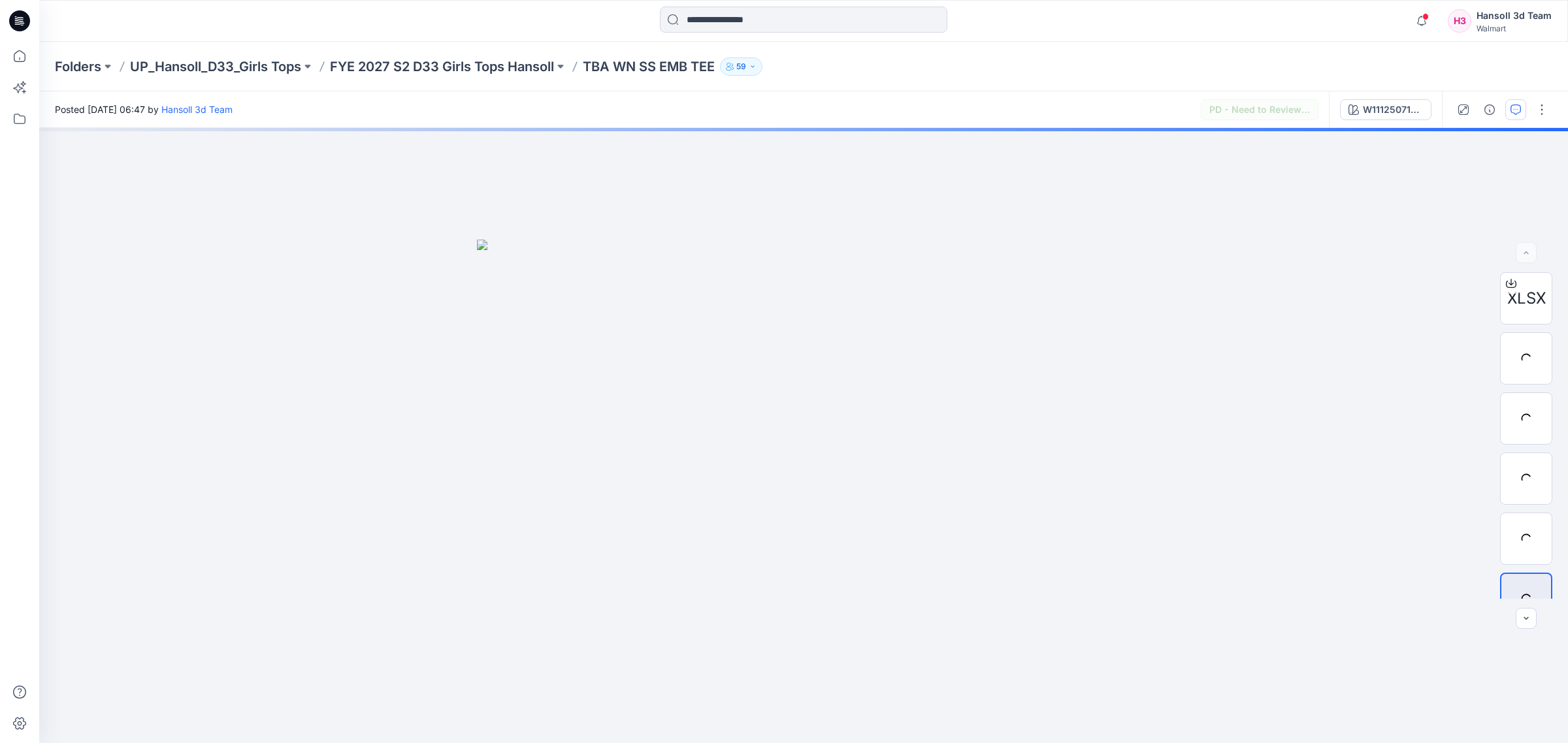
click at [1135, 115] on button "button" at bounding box center [1515, 109] width 21 height 21
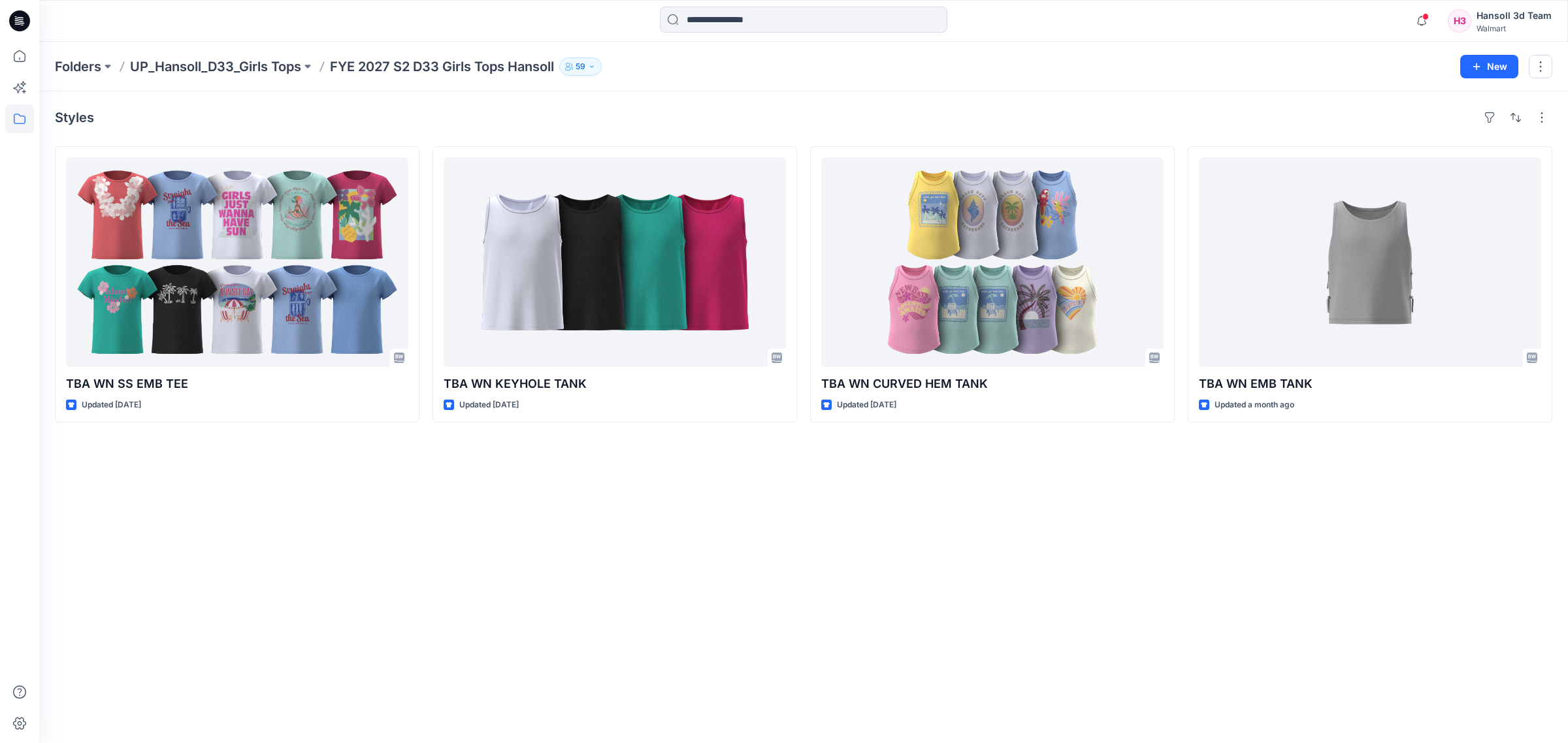
drag, startPoint x: 615, startPoint y: 546, endPoint x: 507, endPoint y: 26, distance: 531.1
click at [617, 544] on div "Styles TBA WN SS EMB TEE Updated [DATE] TBA WN KEYHOLE TANK Updated [DATE] TBA …" at bounding box center [803, 417] width 1529 height 652
